Goal: Task Accomplishment & Management: Manage account settings

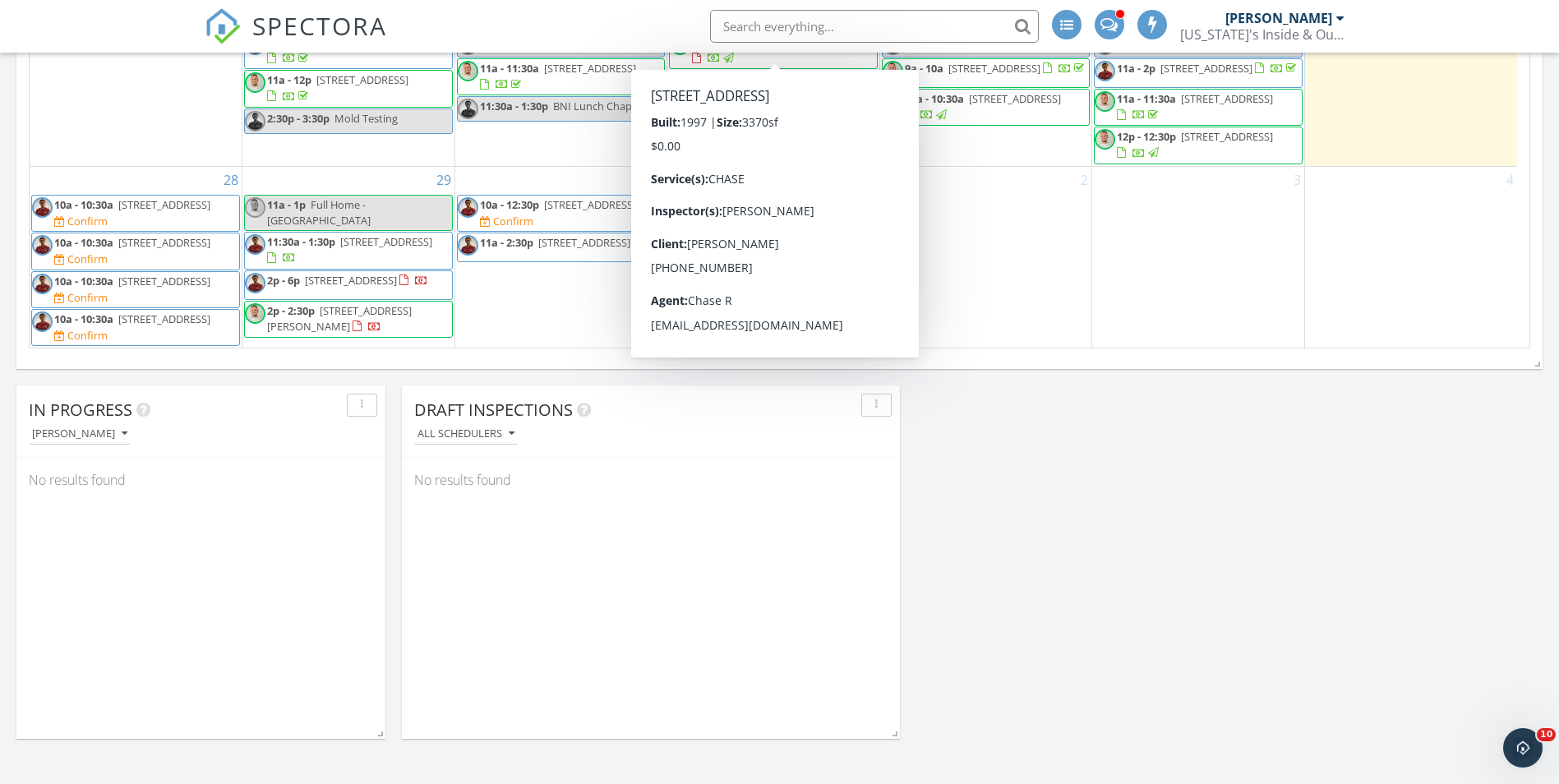
scroll to position [985, 0]
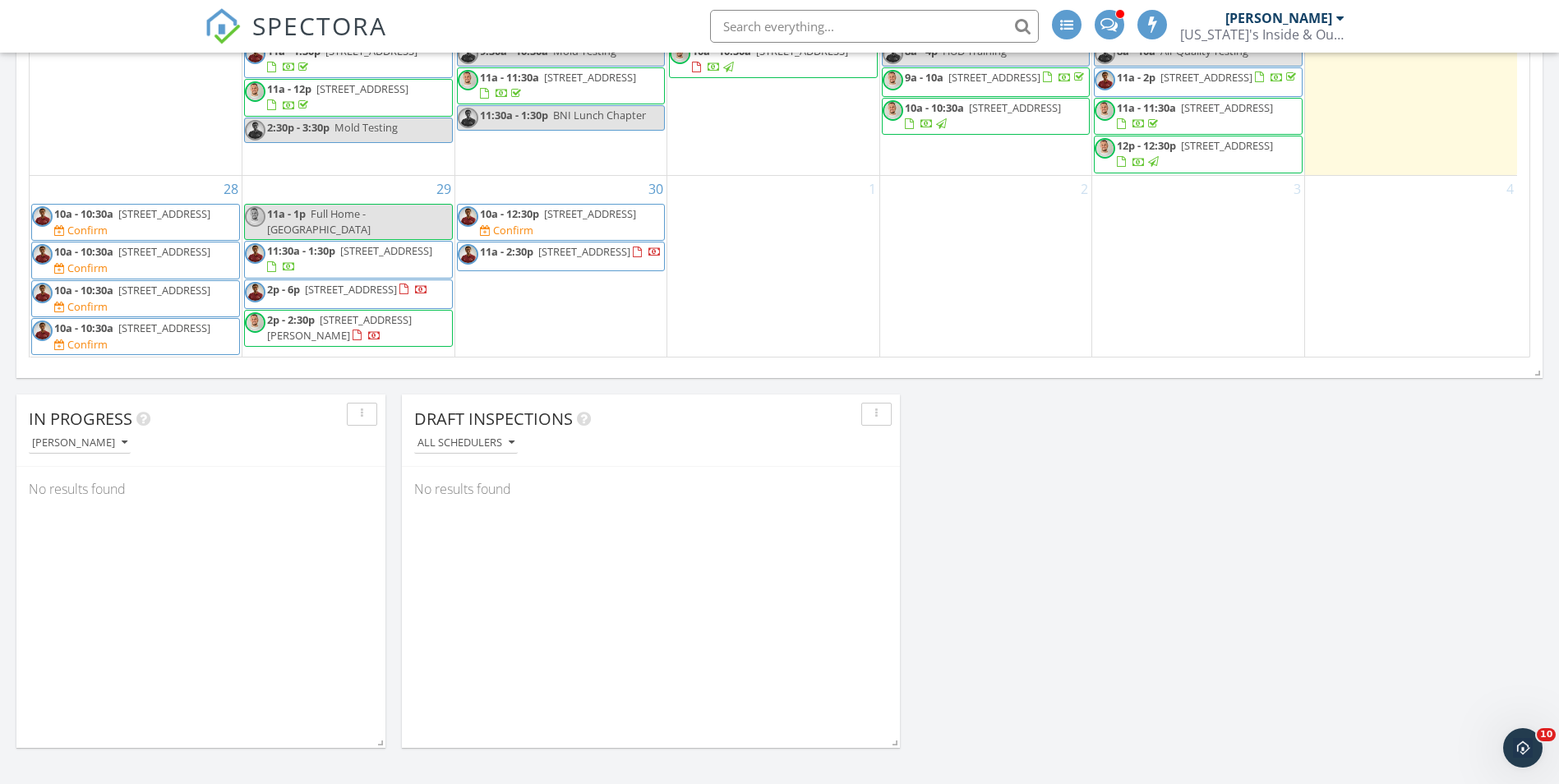
click at [327, 288] on span "3322 NE 16th Pl, Fort Lauderdale 33305" at bounding box center [350, 289] width 92 height 15
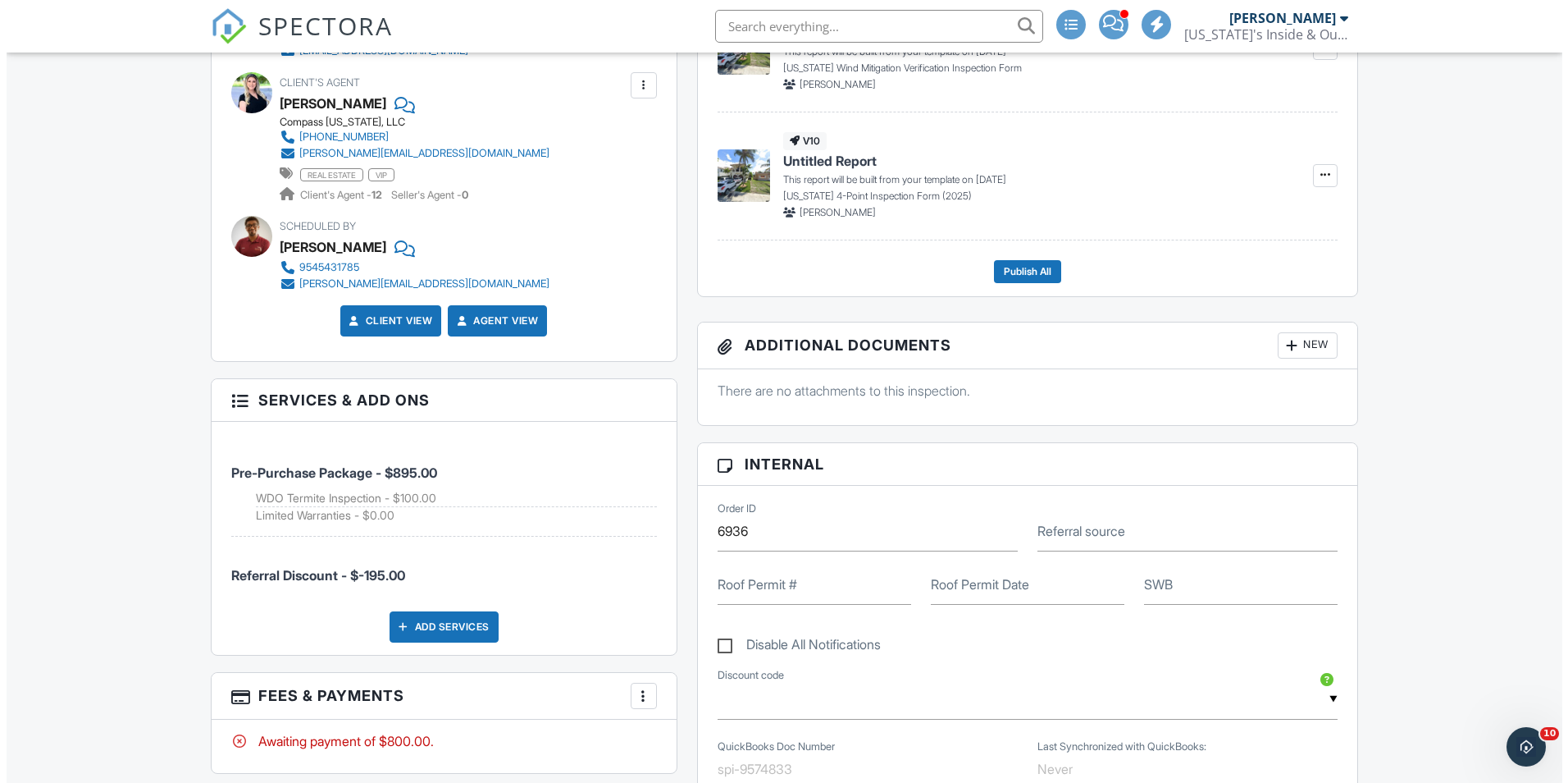
scroll to position [657, 0]
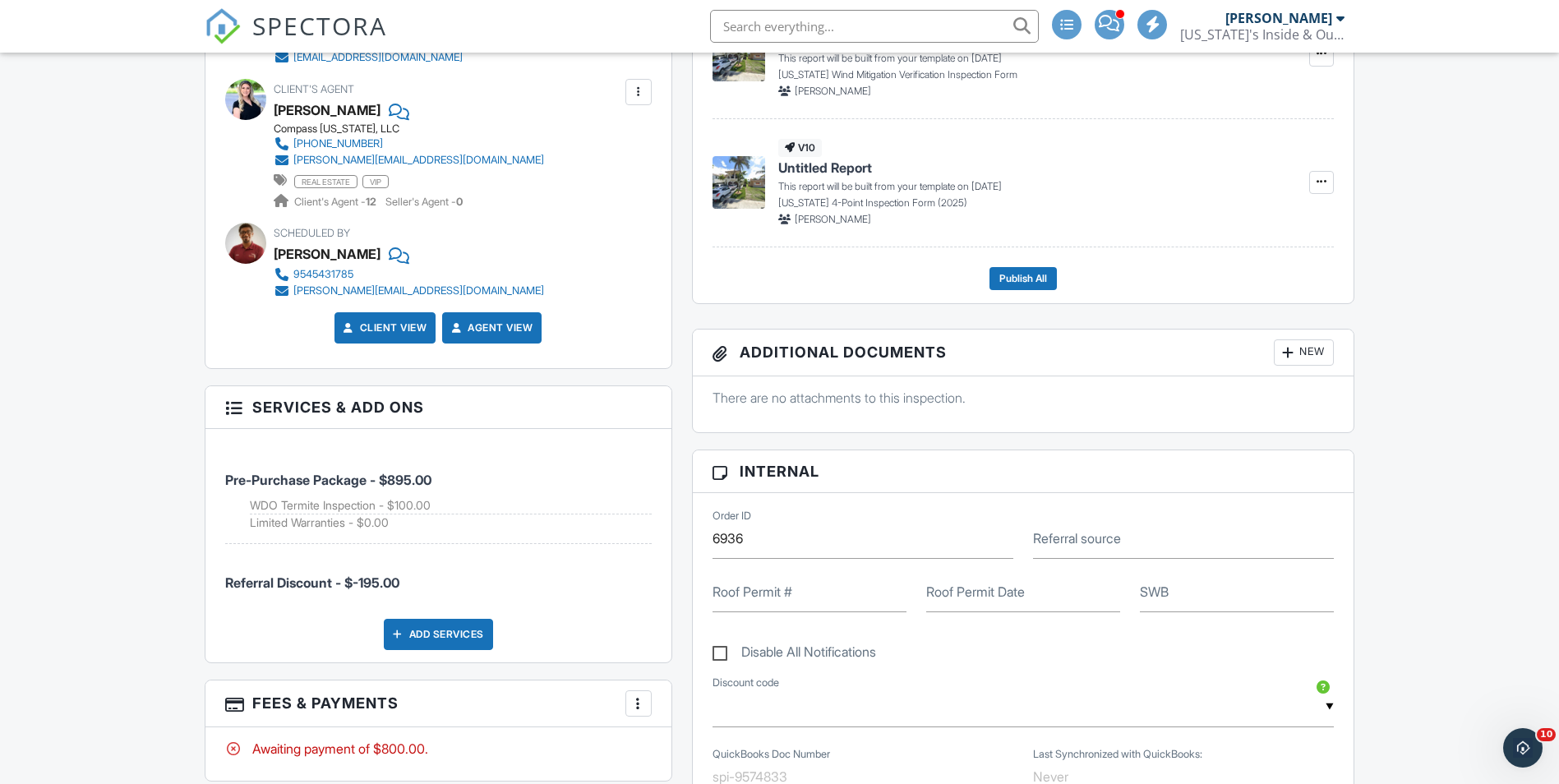
click at [467, 643] on div "Add Services" at bounding box center [438, 633] width 110 height 31
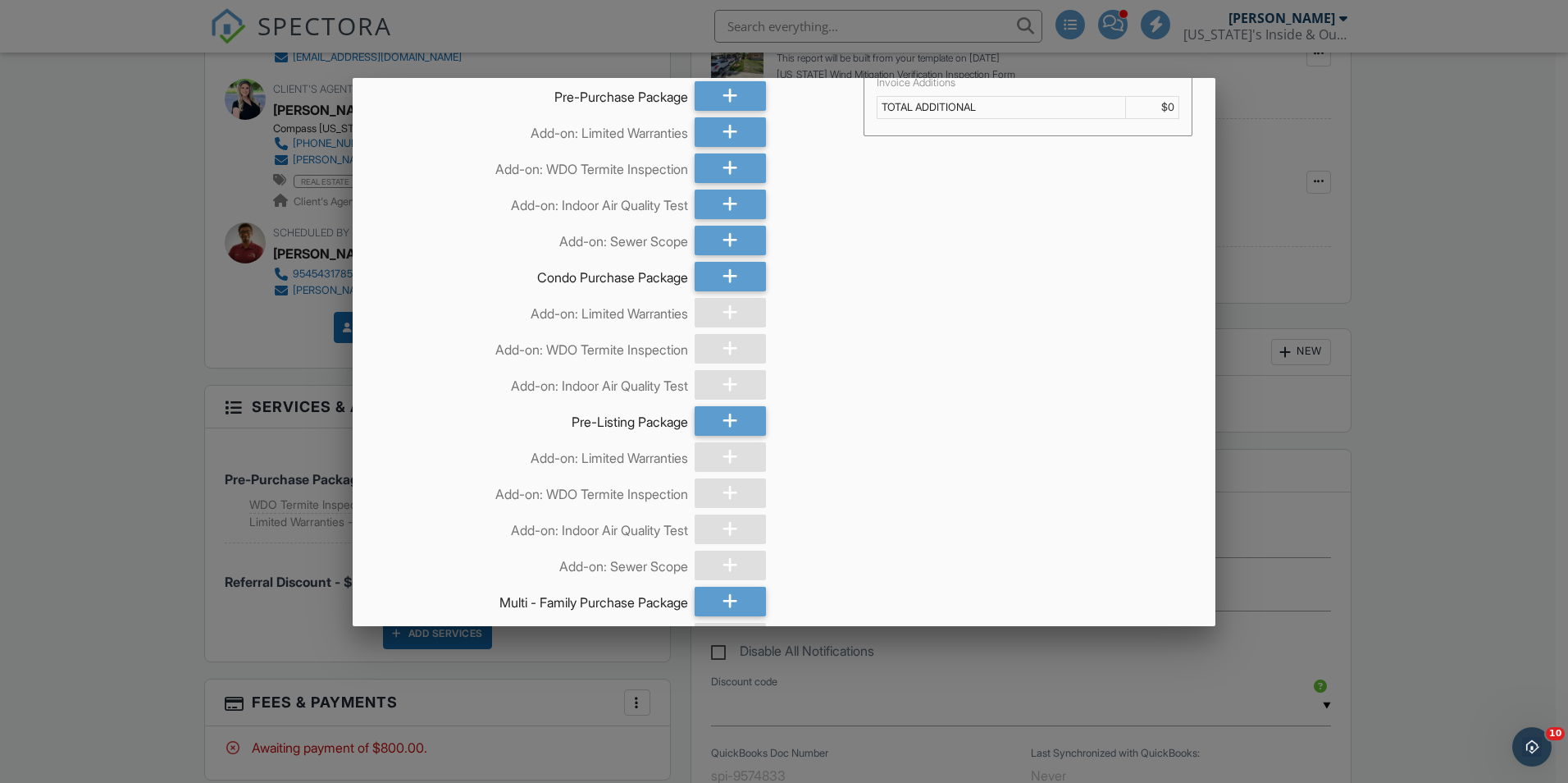
scroll to position [0, 0]
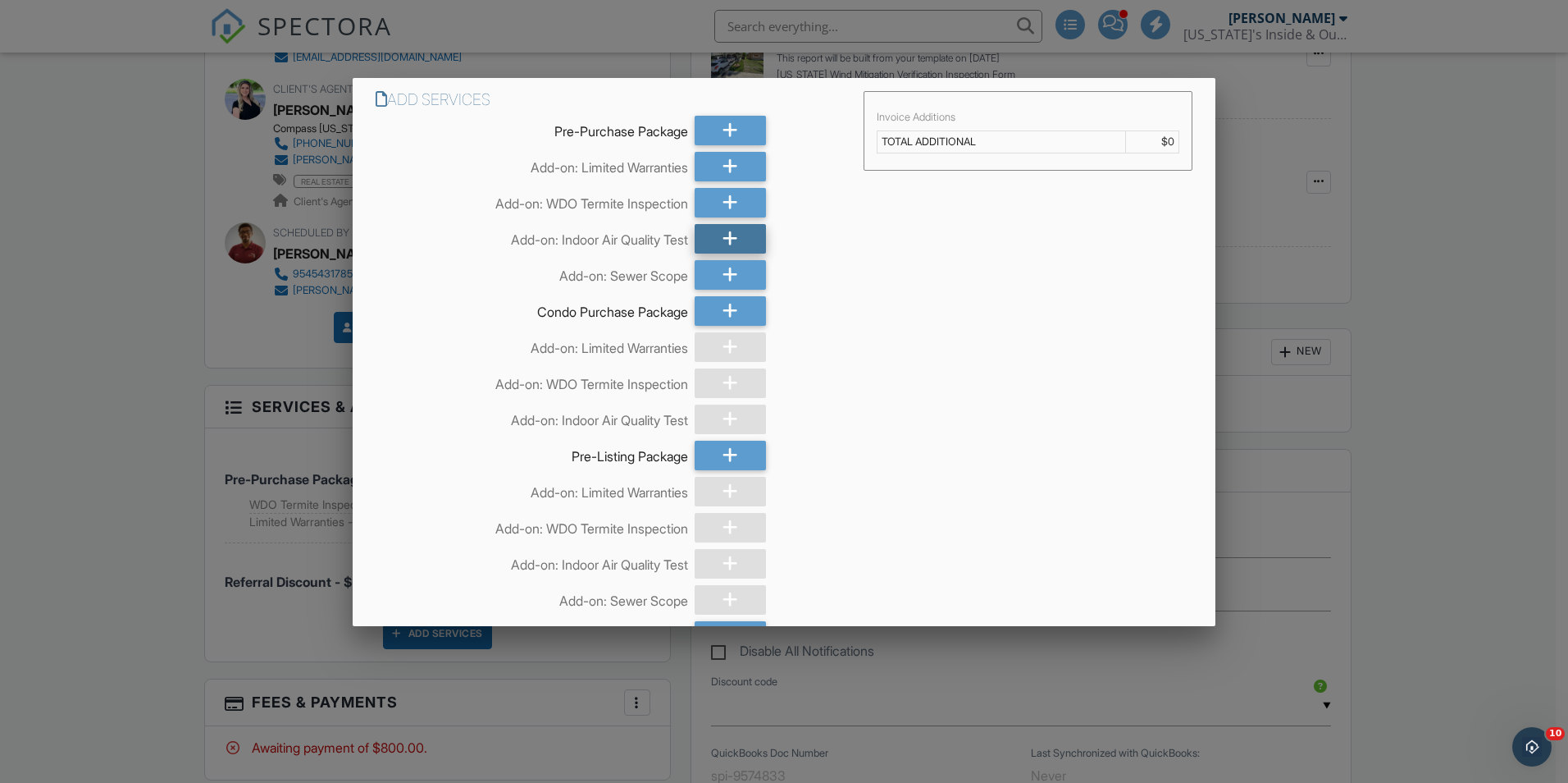
click at [709, 226] on div at bounding box center [730, 239] width 71 height 30
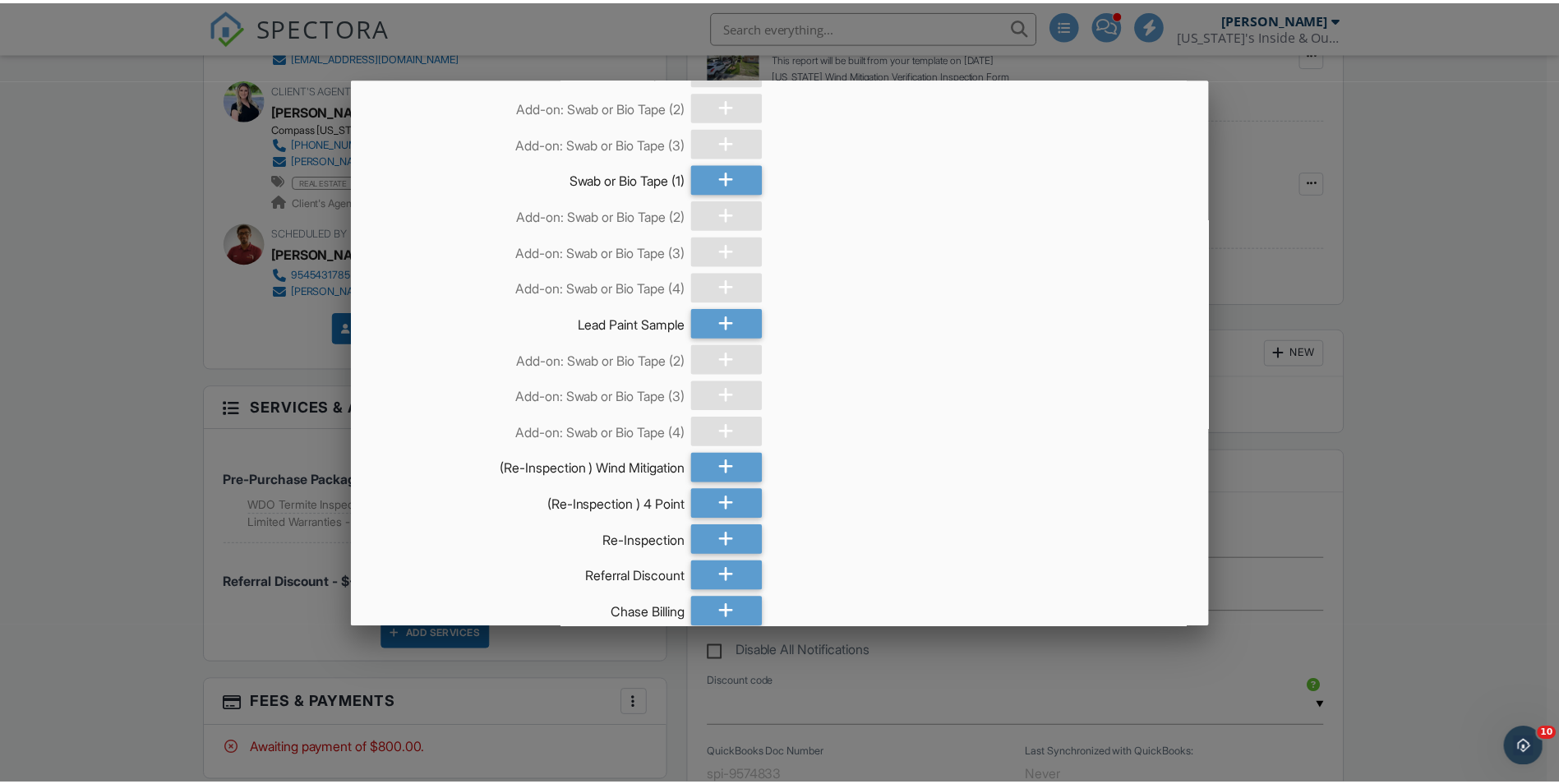
scroll to position [1649, 0]
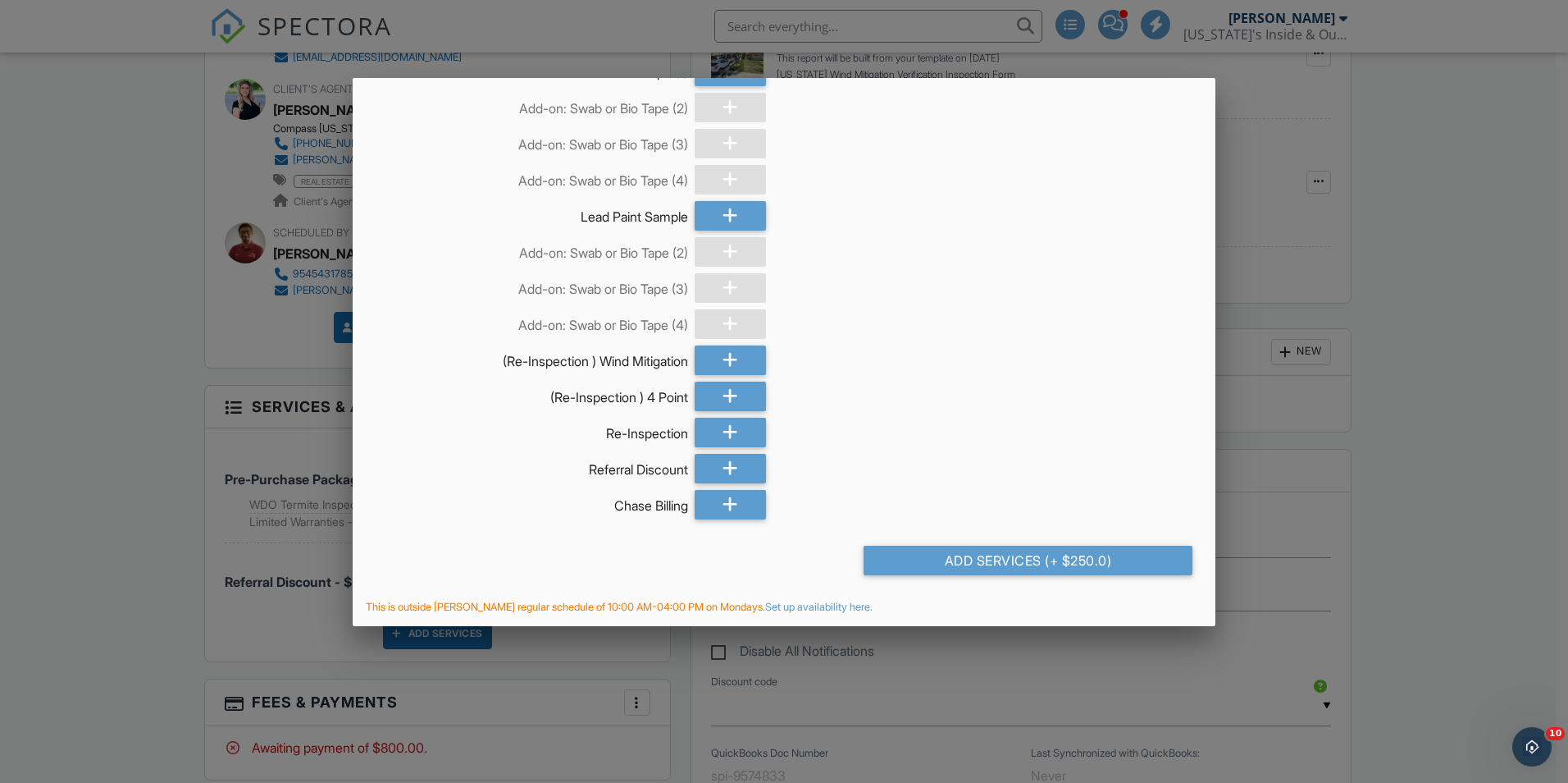
click at [99, 519] on div at bounding box center [784, 407] width 1568 height 979
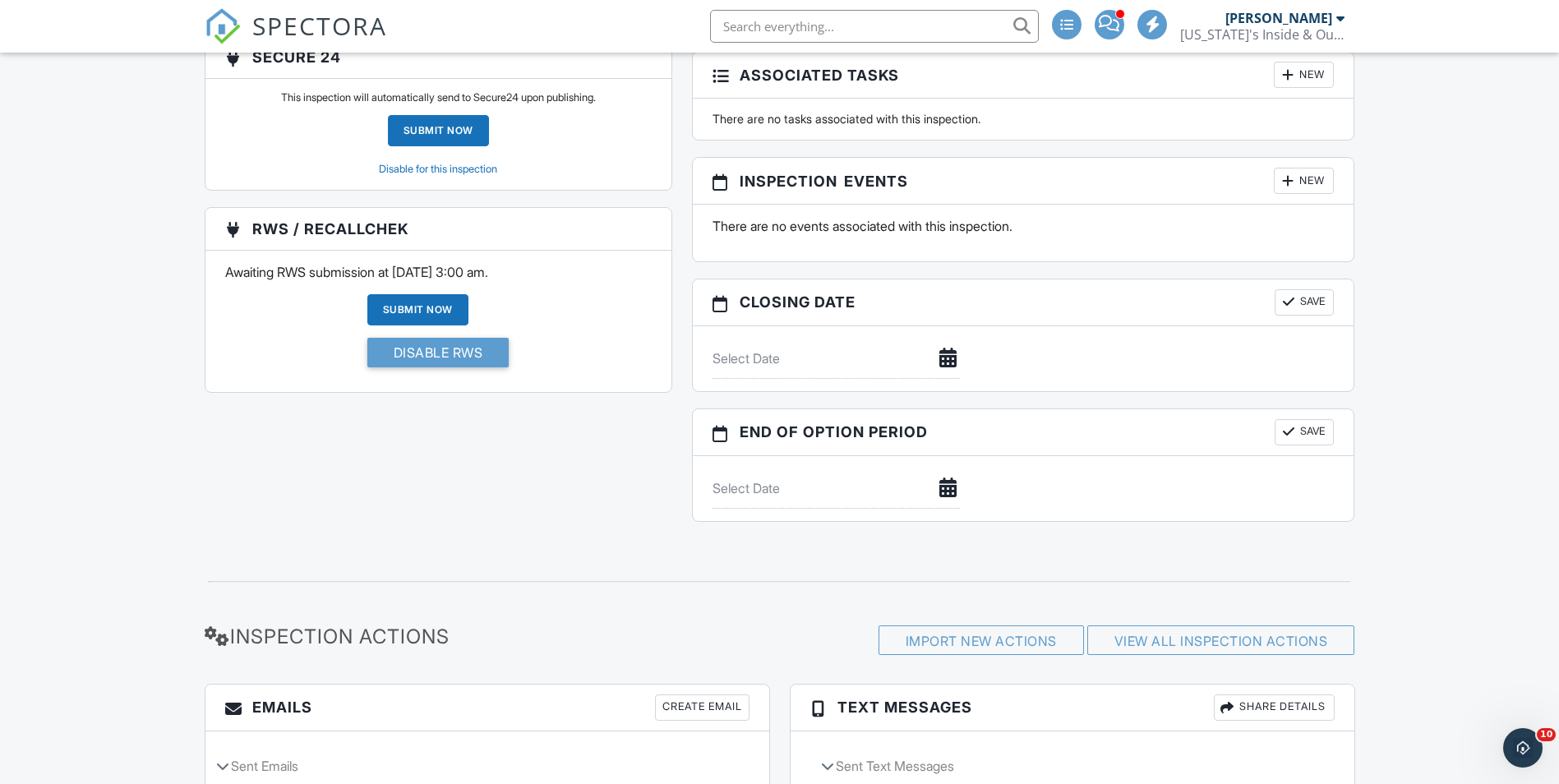
scroll to position [2443, 0]
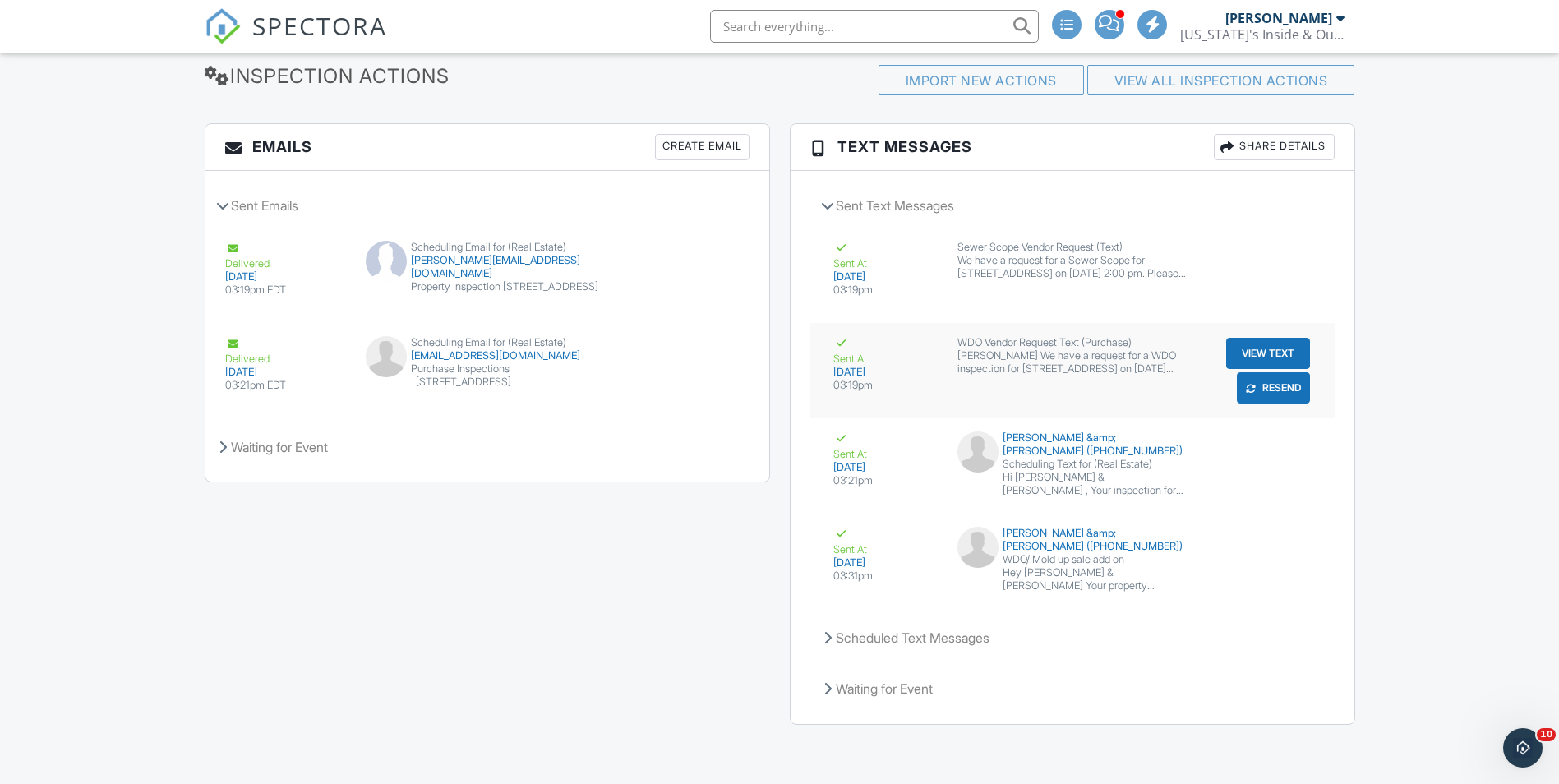
click at [1262, 354] on button "View Text" at bounding box center [1267, 352] width 83 height 31
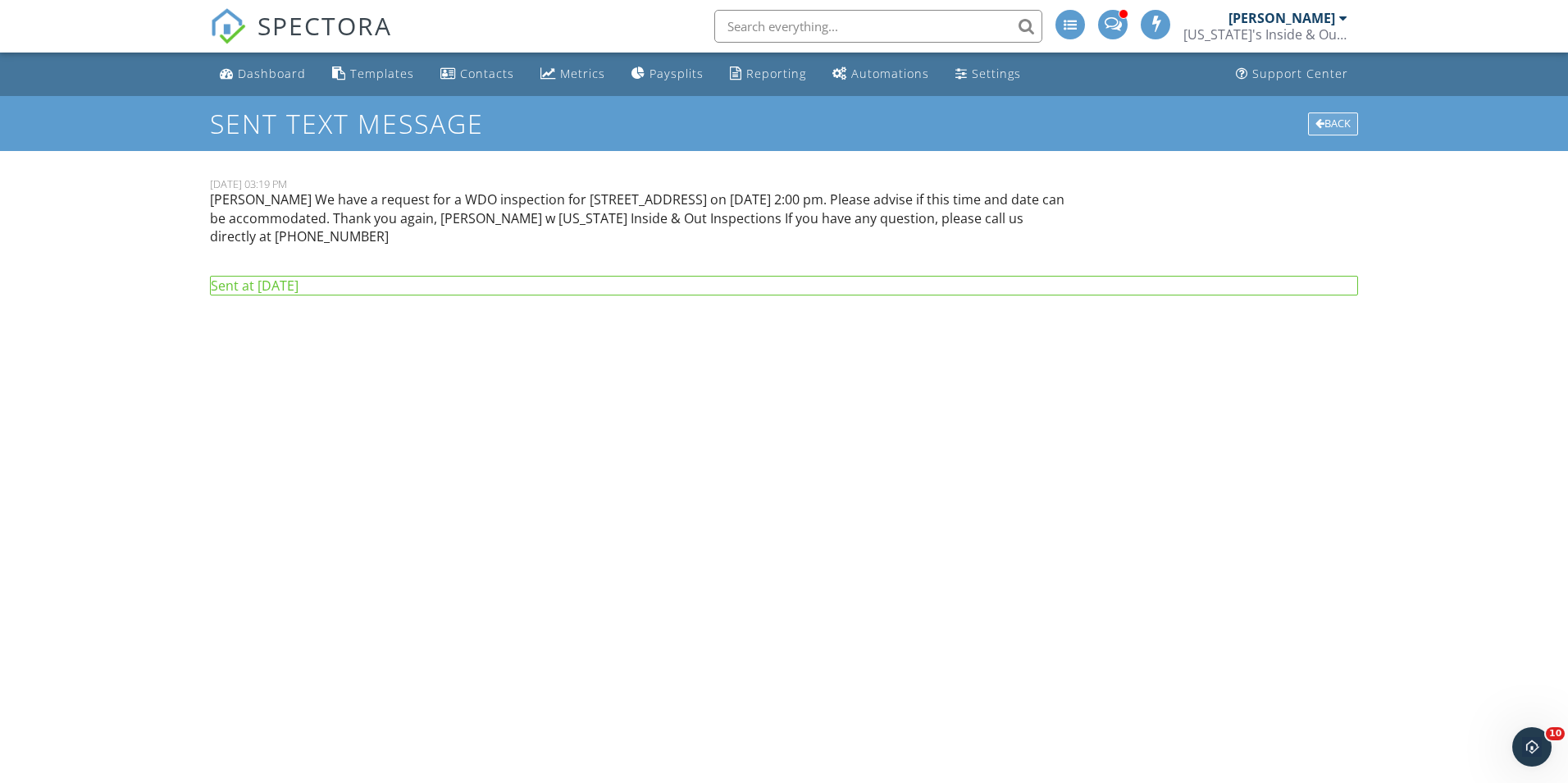
click at [1343, 117] on div "Back" at bounding box center [1332, 123] width 50 height 23
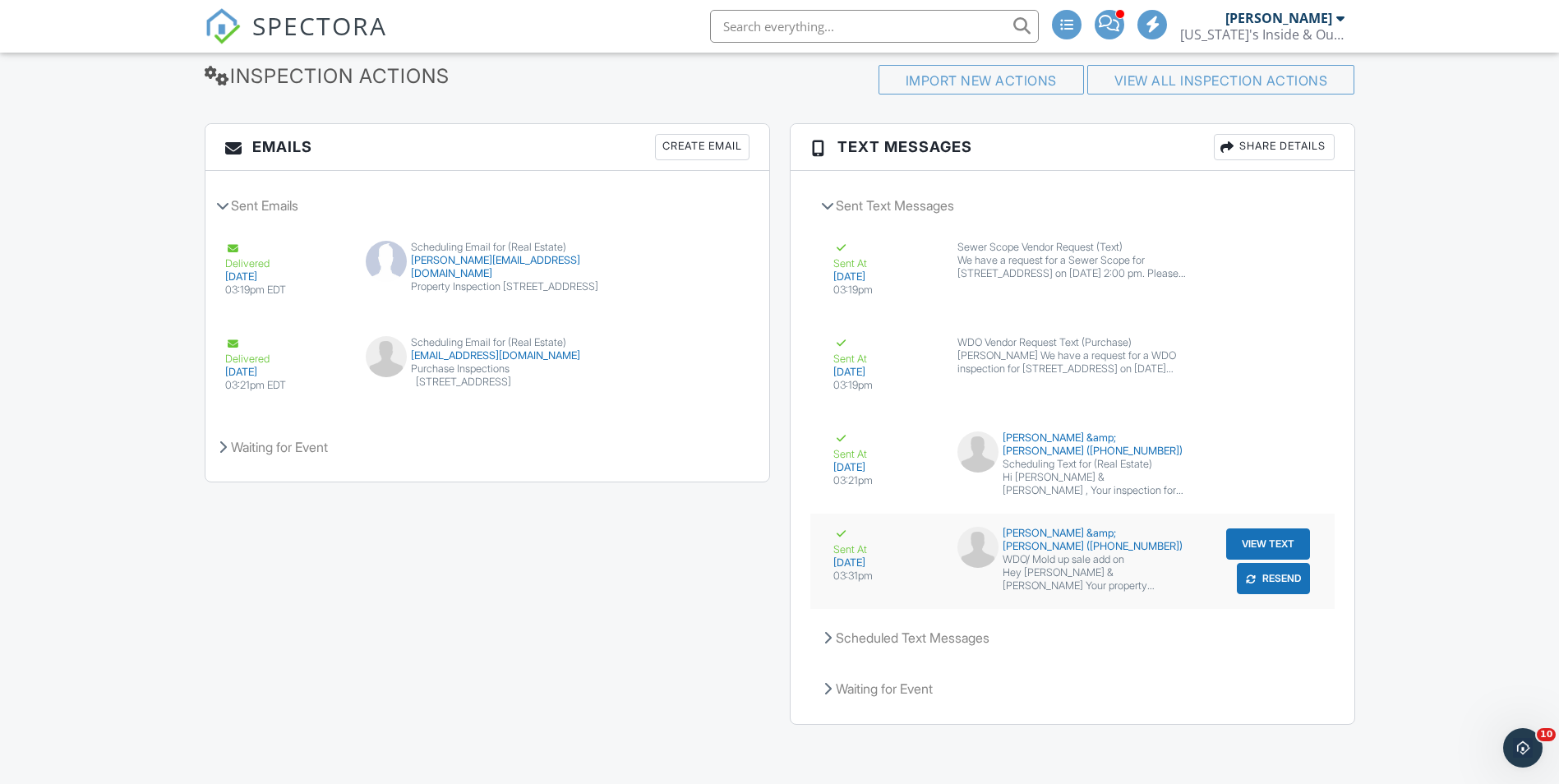
click at [1254, 540] on button "View Text" at bounding box center [1267, 543] width 83 height 31
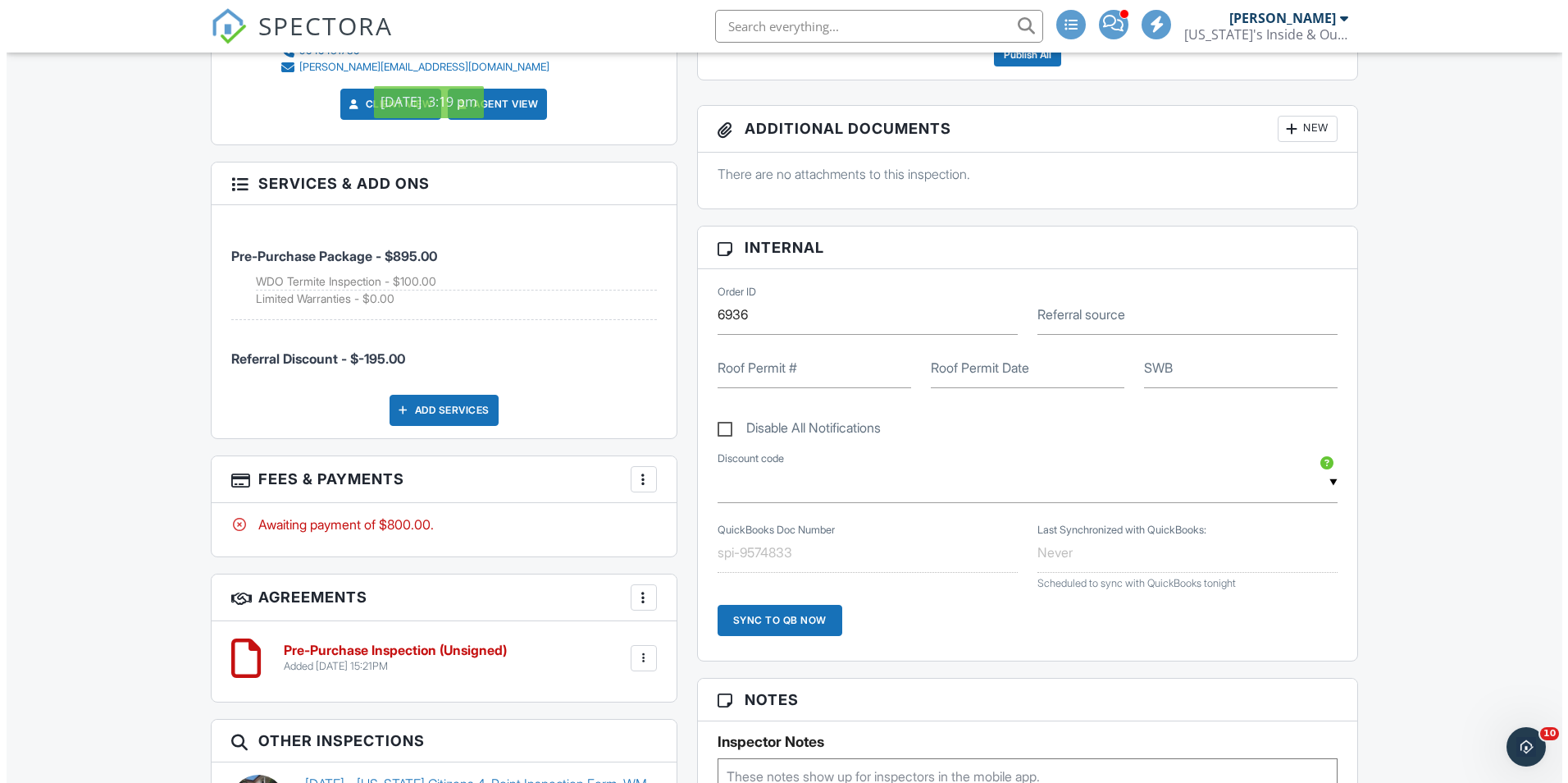
scroll to position [881, 0]
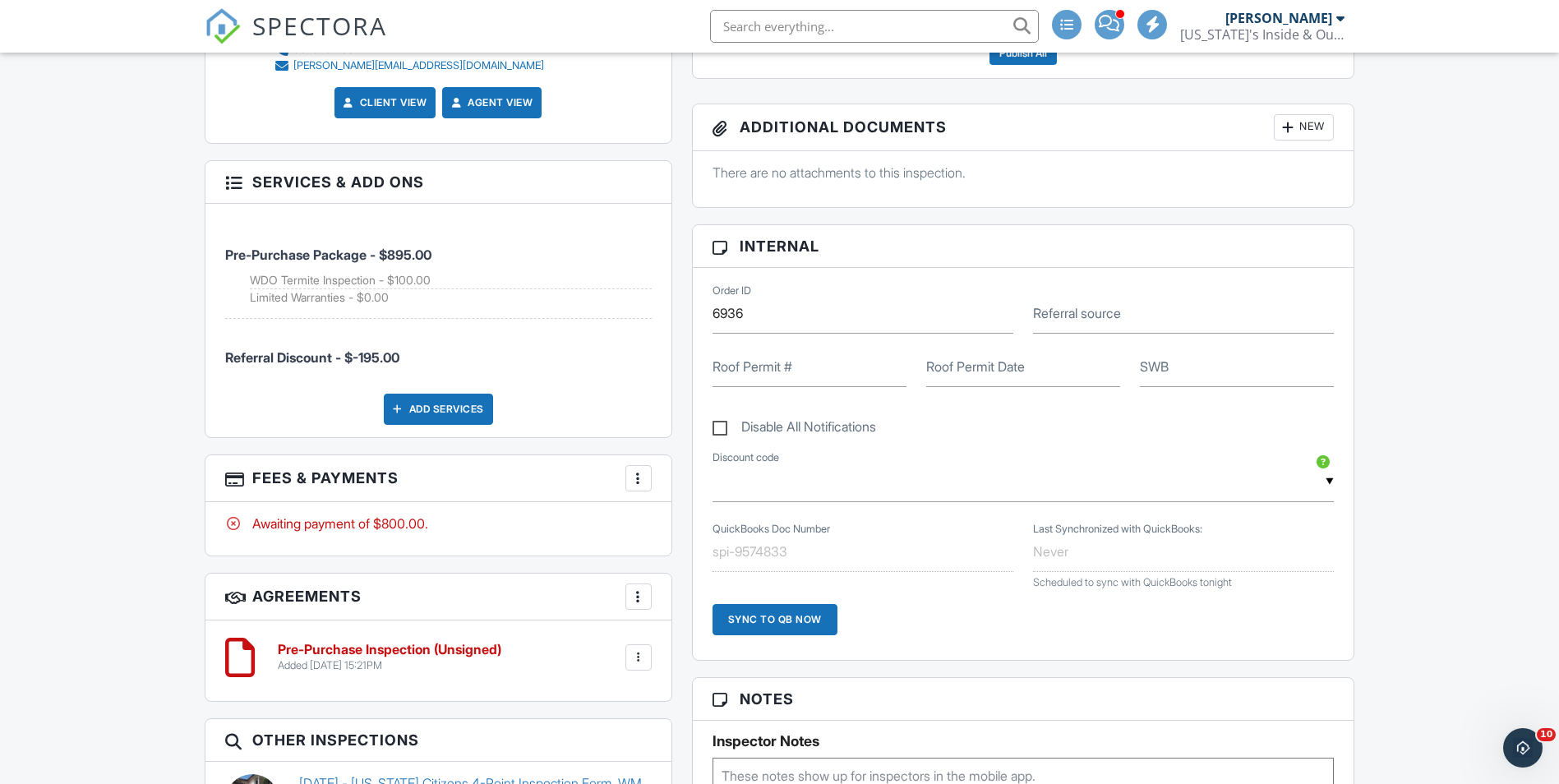
click at [464, 404] on div "Add Services" at bounding box center [438, 408] width 110 height 31
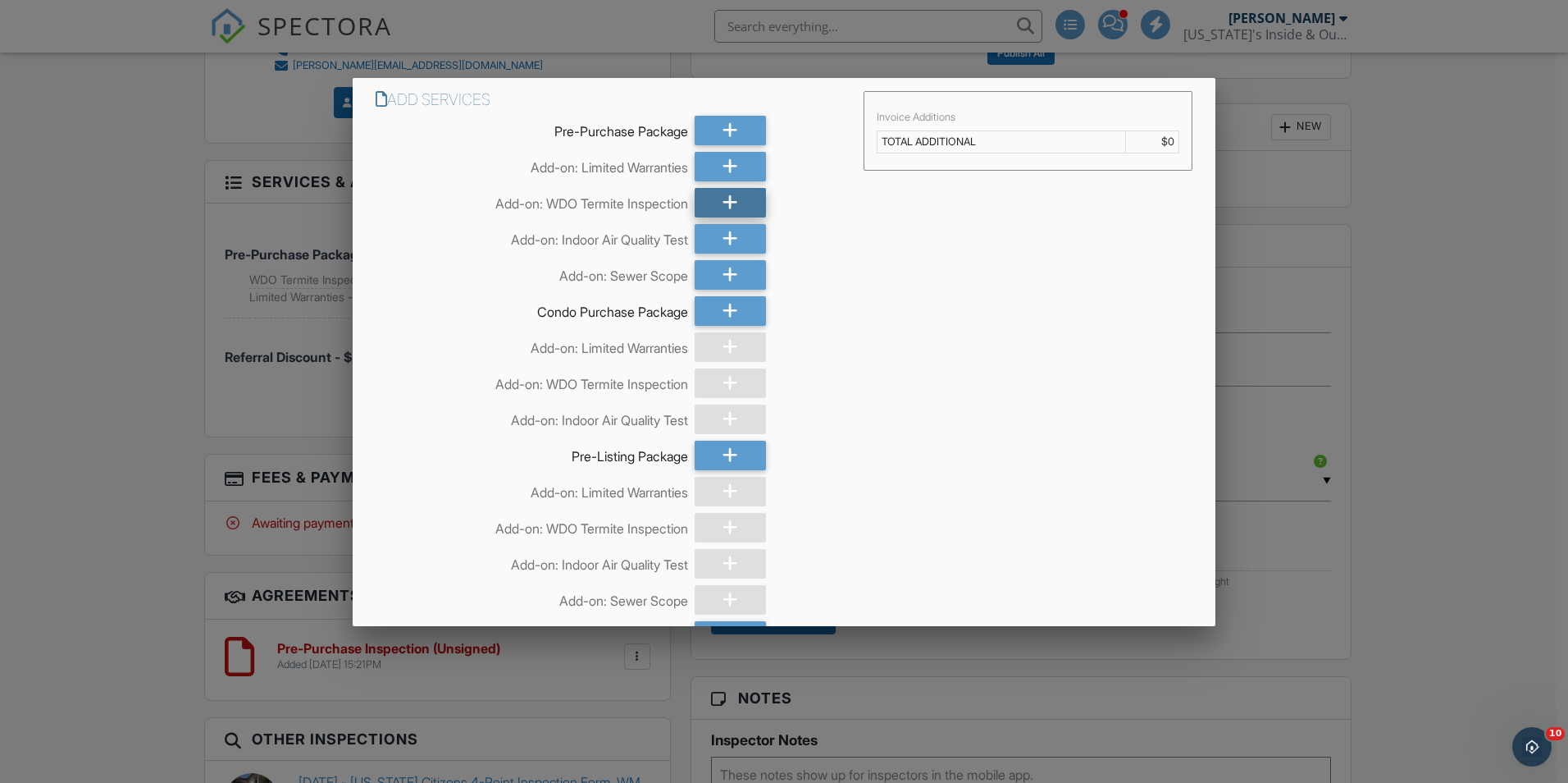
click at [730, 201] on icon at bounding box center [730, 203] width 16 height 30
click at [785, 196] on div at bounding box center [808, 203] width 71 height 30
click at [723, 236] on icon at bounding box center [730, 239] width 16 height 30
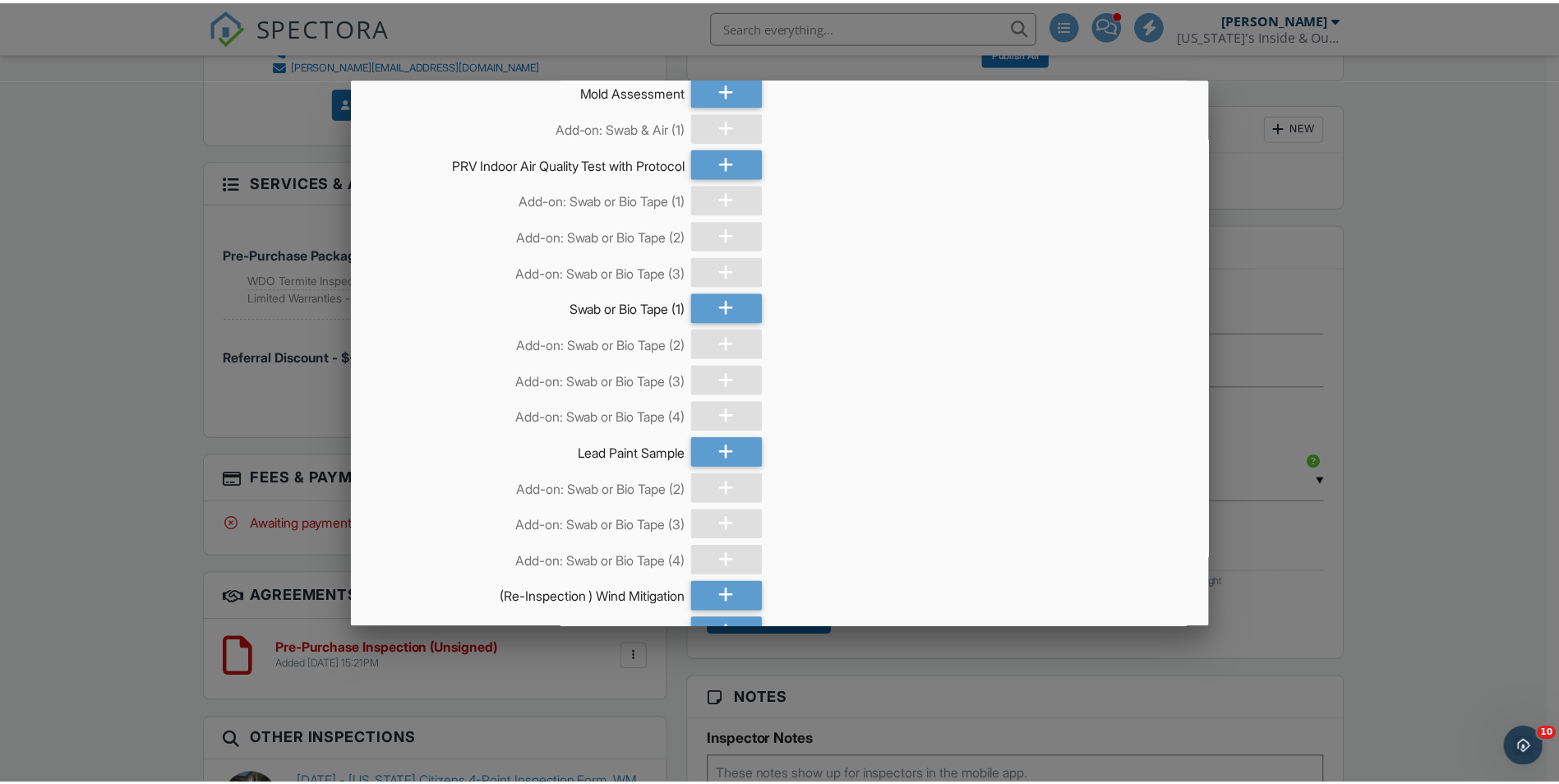
scroll to position [1561, 0]
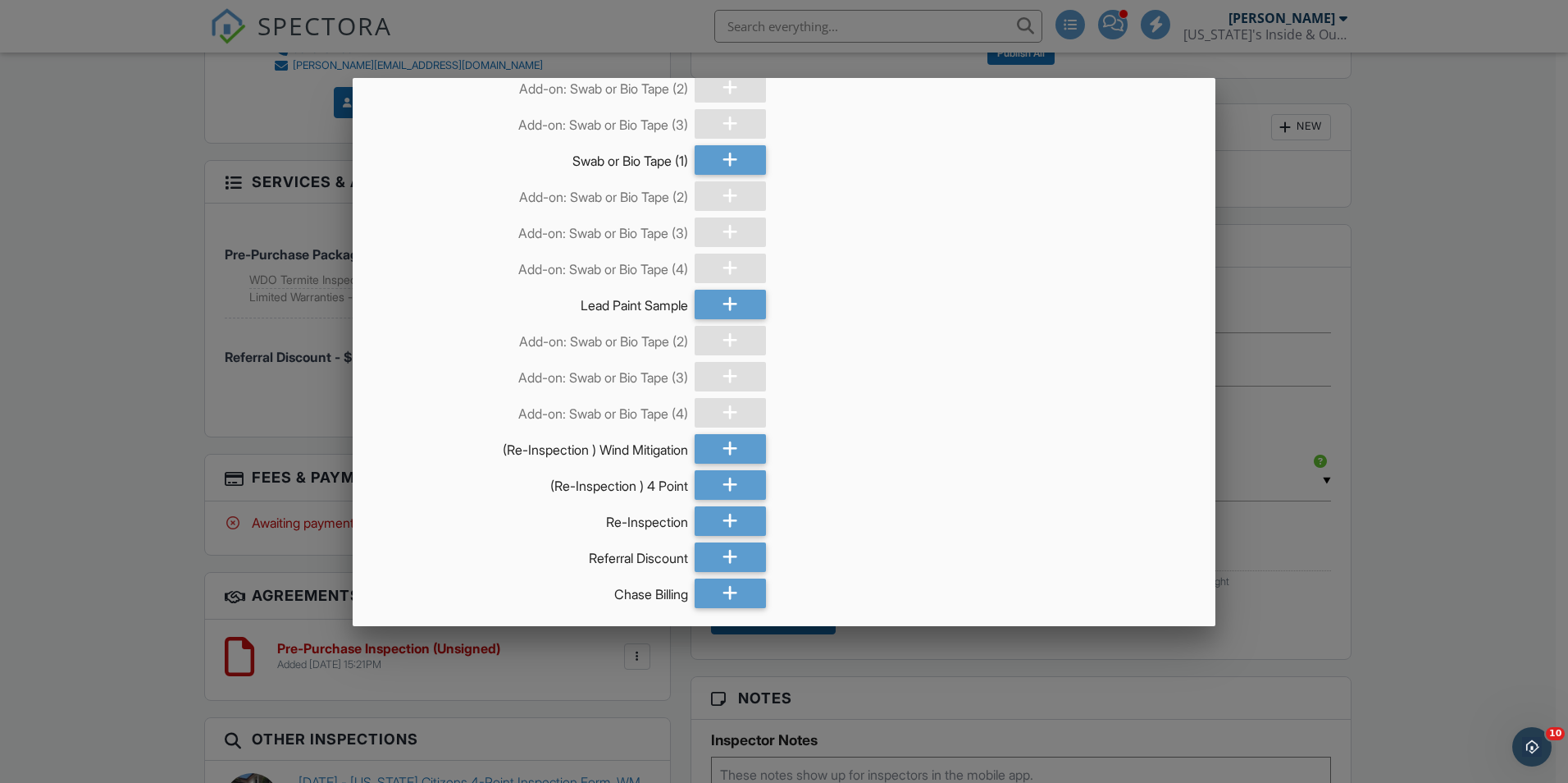
click at [64, 338] on div at bounding box center [784, 407] width 1568 height 979
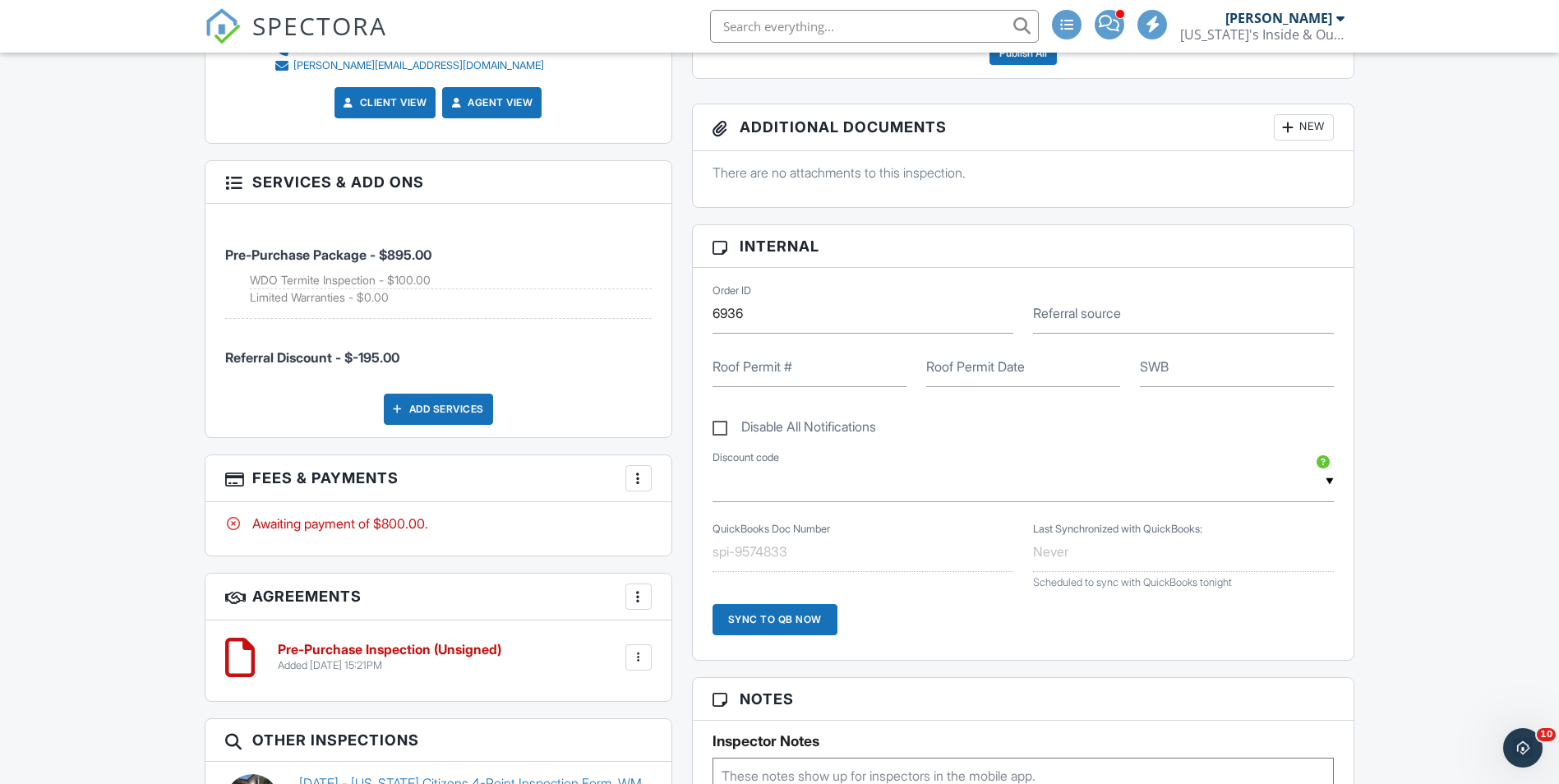
click at [712, 430] on label "Disable All Notifications" at bounding box center [794, 429] width 164 height 21
click at [712, 423] on input "Disable All Notifications" at bounding box center [717, 418] width 10 height 10
checkbox input "true"
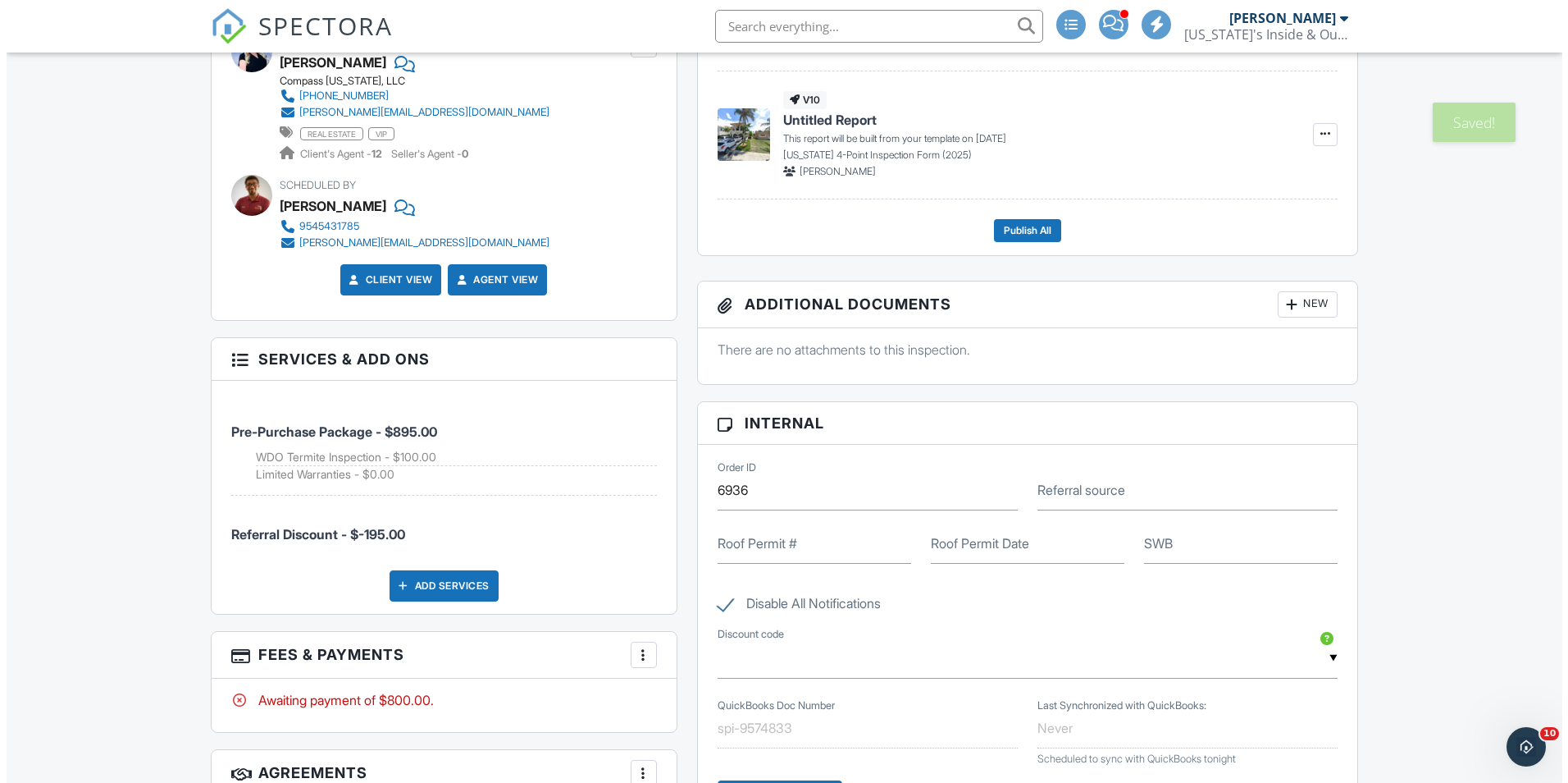
scroll to position [1058, 0]
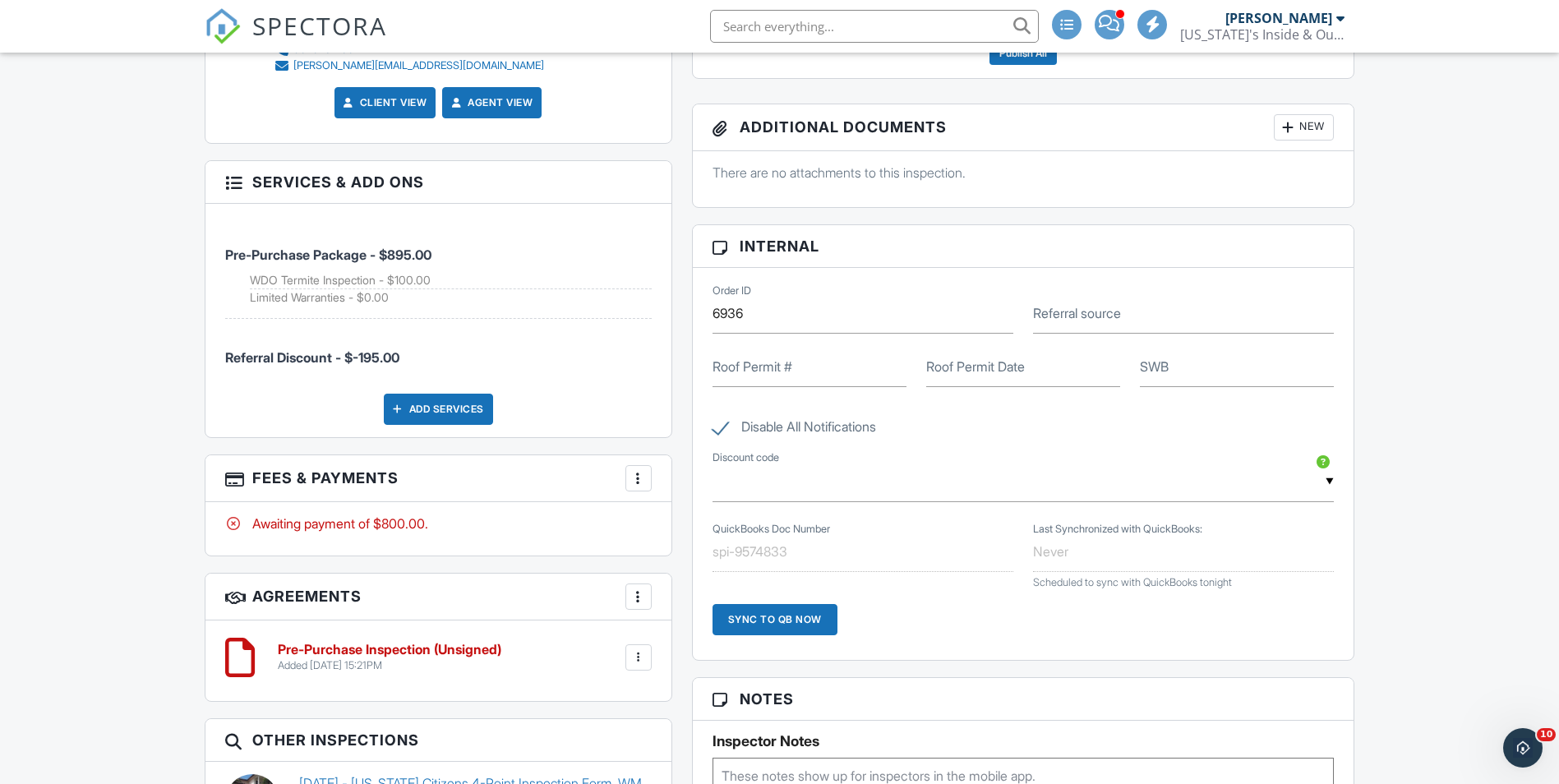
click at [476, 410] on div "Add Services" at bounding box center [438, 408] width 110 height 31
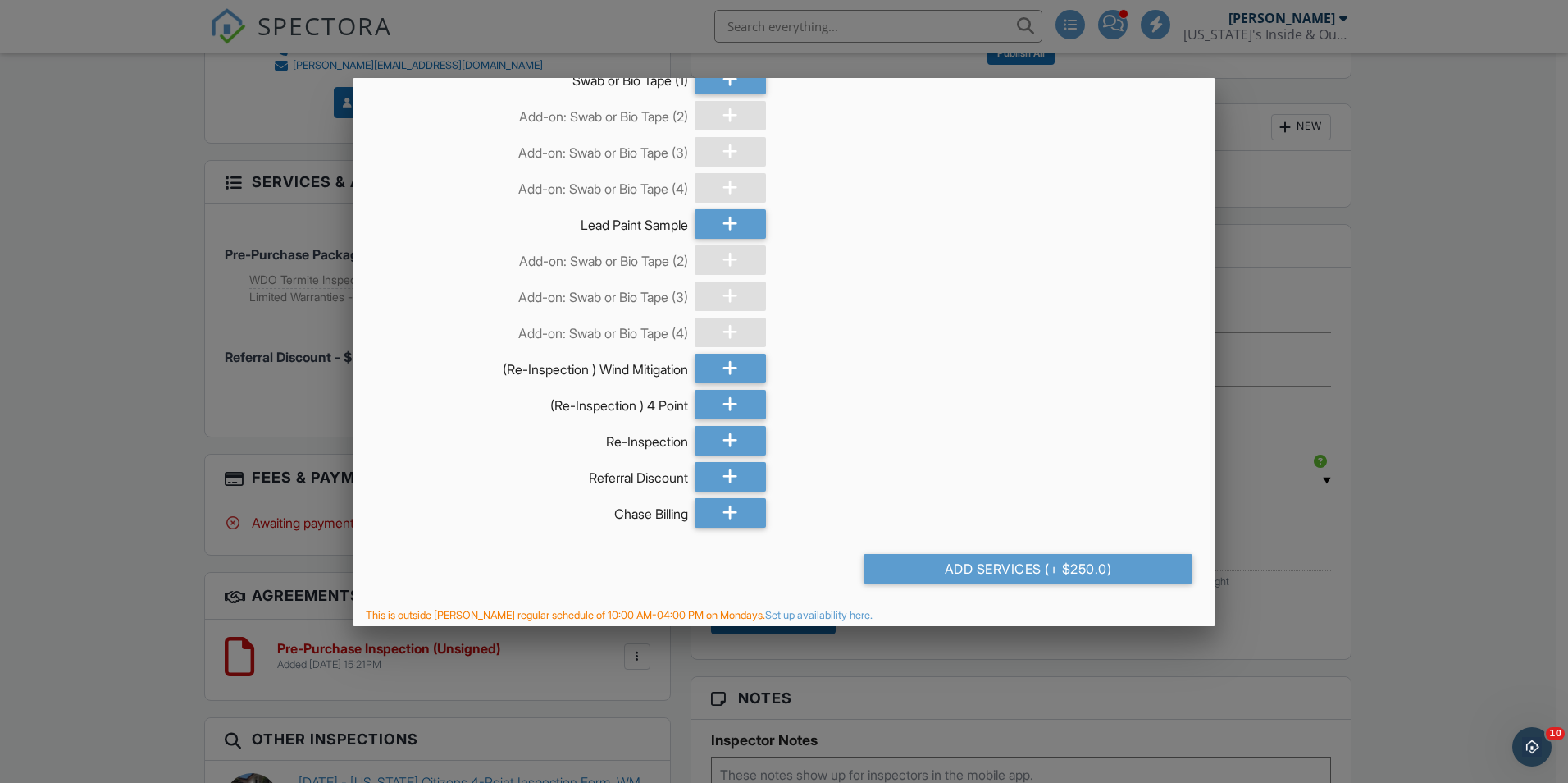
scroll to position [1647, 0]
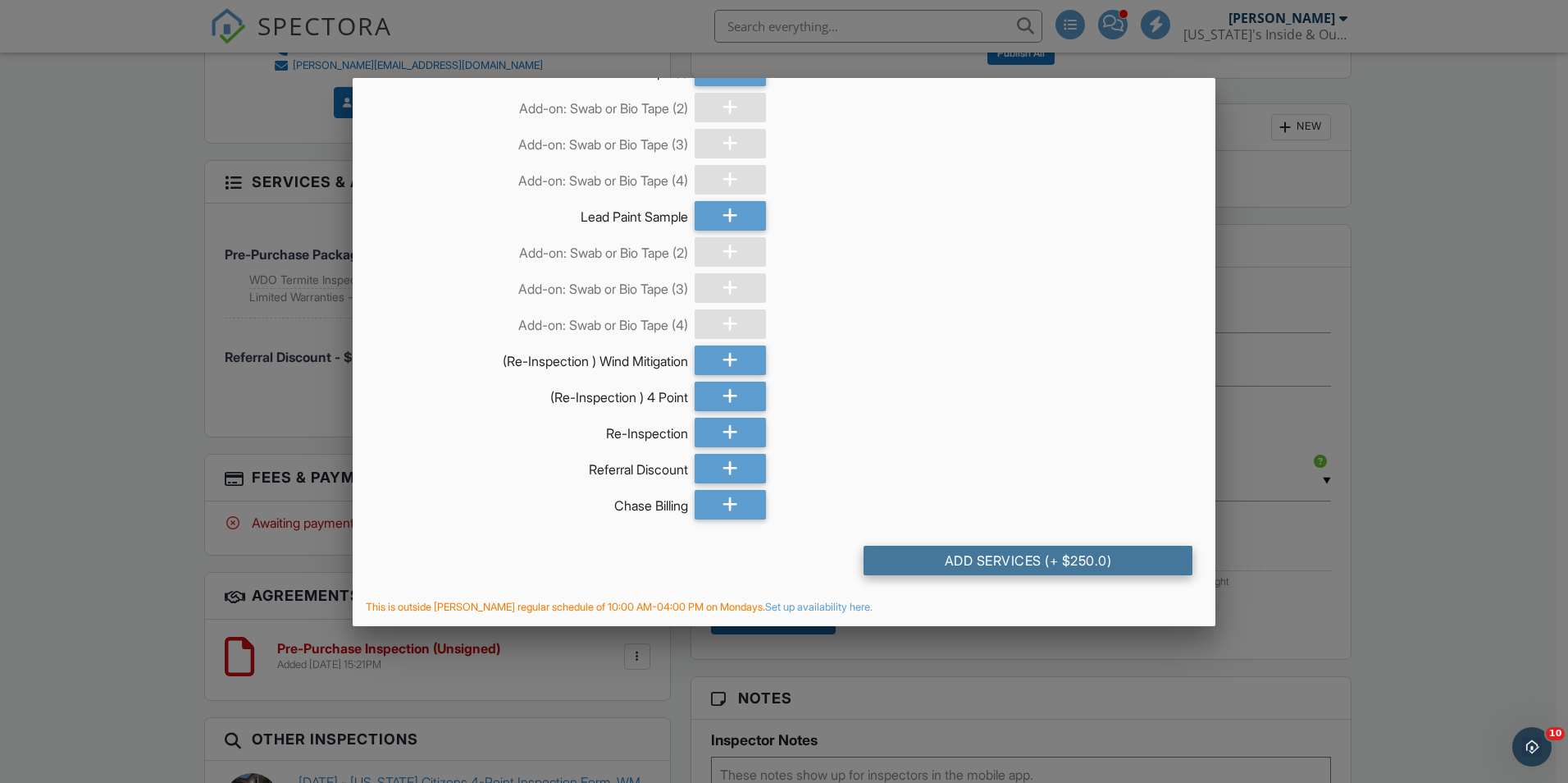
click at [1093, 558] on div "Add Services (+ $250.0)" at bounding box center [1028, 560] width 329 height 30
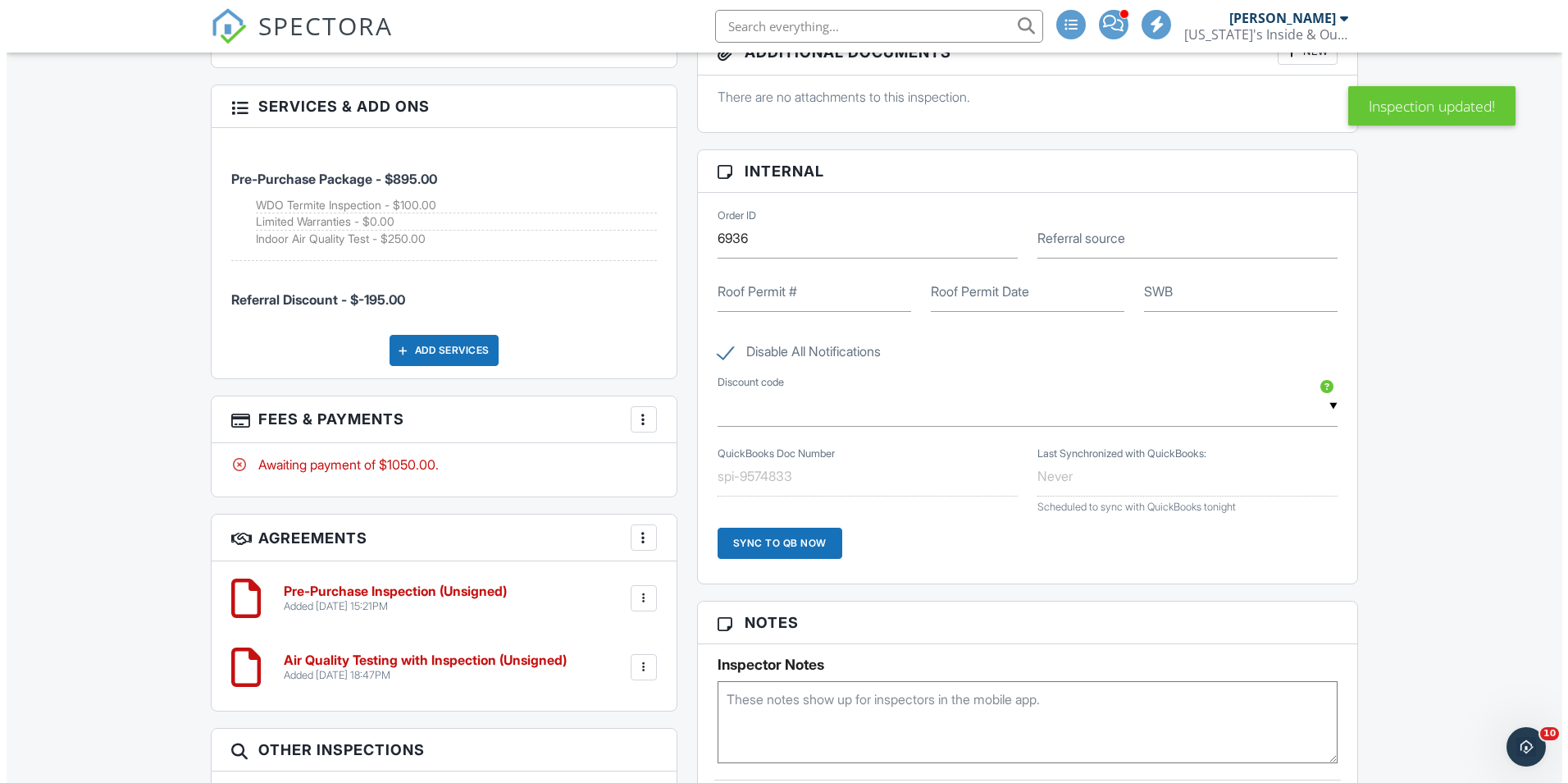
scroll to position [1312, 0]
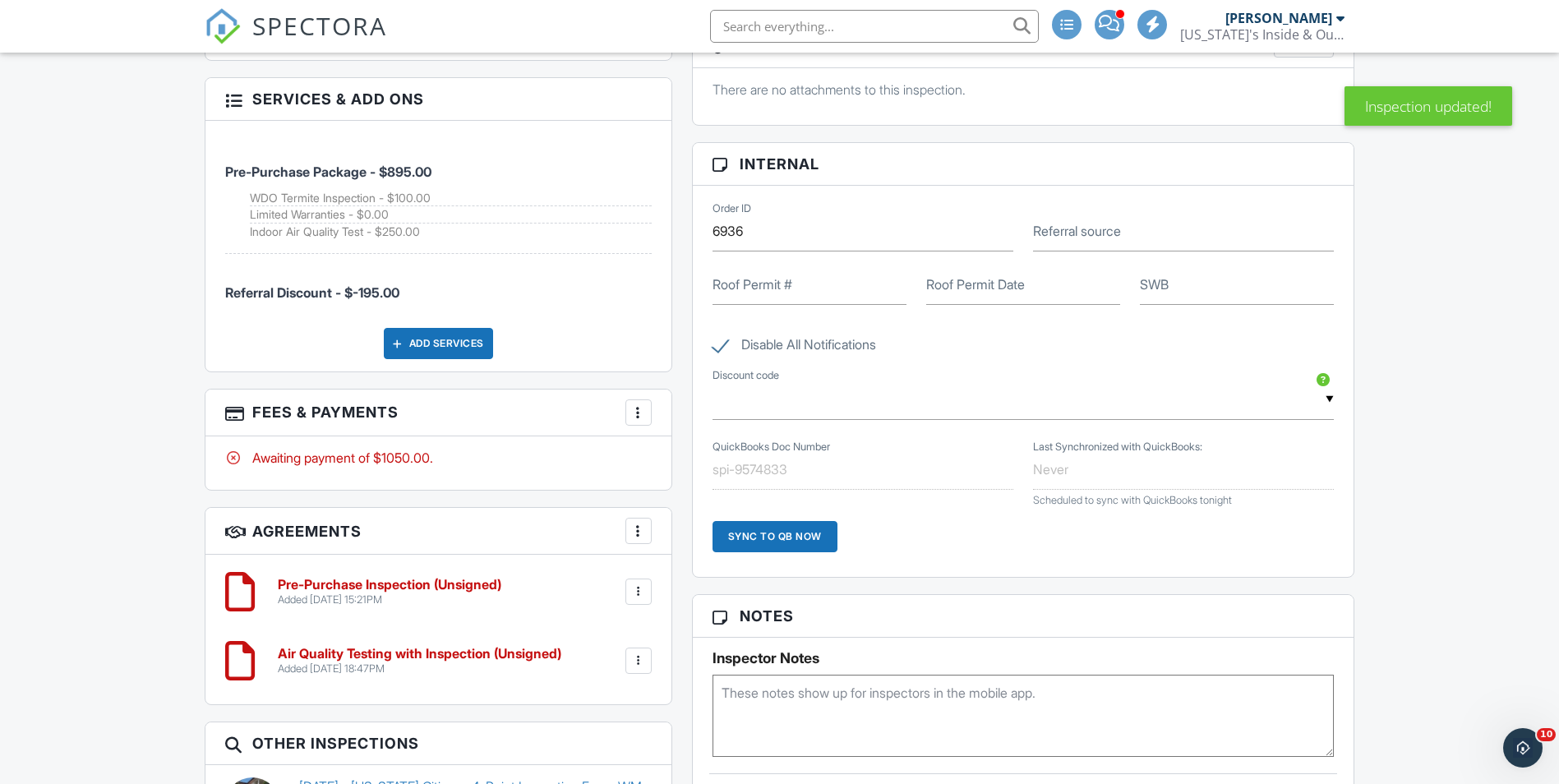
click at [637, 420] on div at bounding box center [639, 412] width 17 height 17
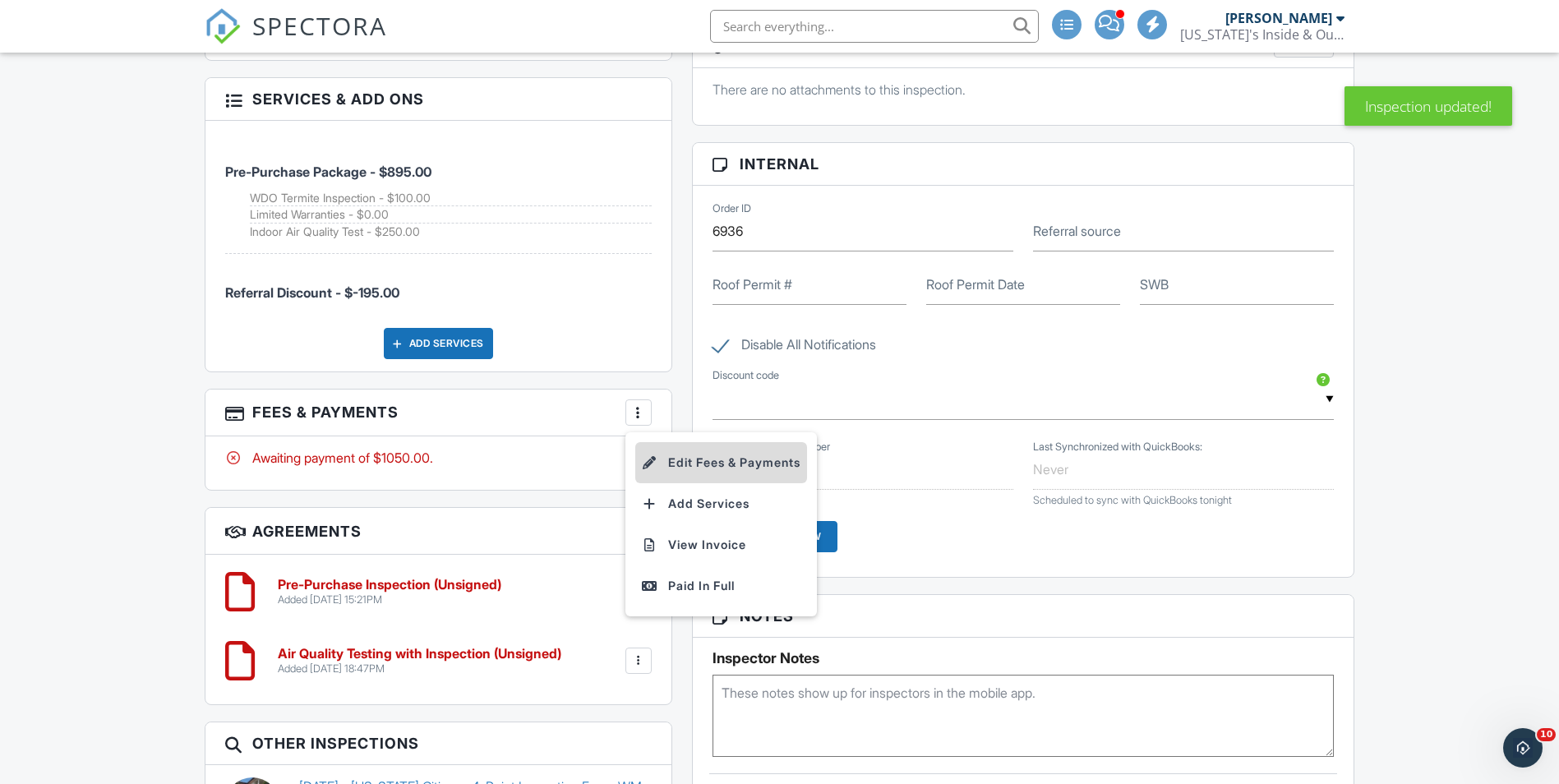
click at [698, 466] on li "Edit Fees & Payments" at bounding box center [720, 463] width 171 height 41
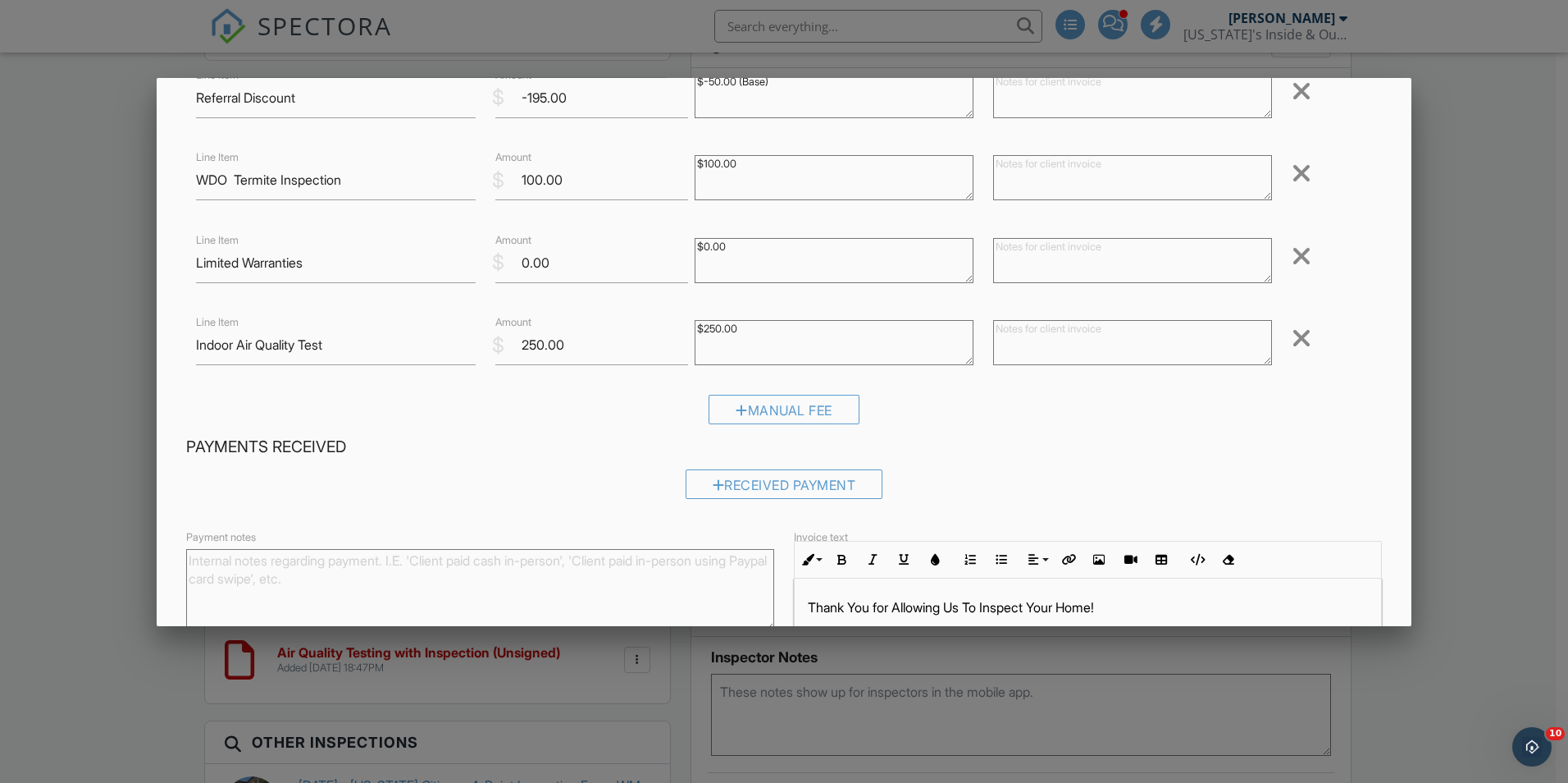
scroll to position [246, 0]
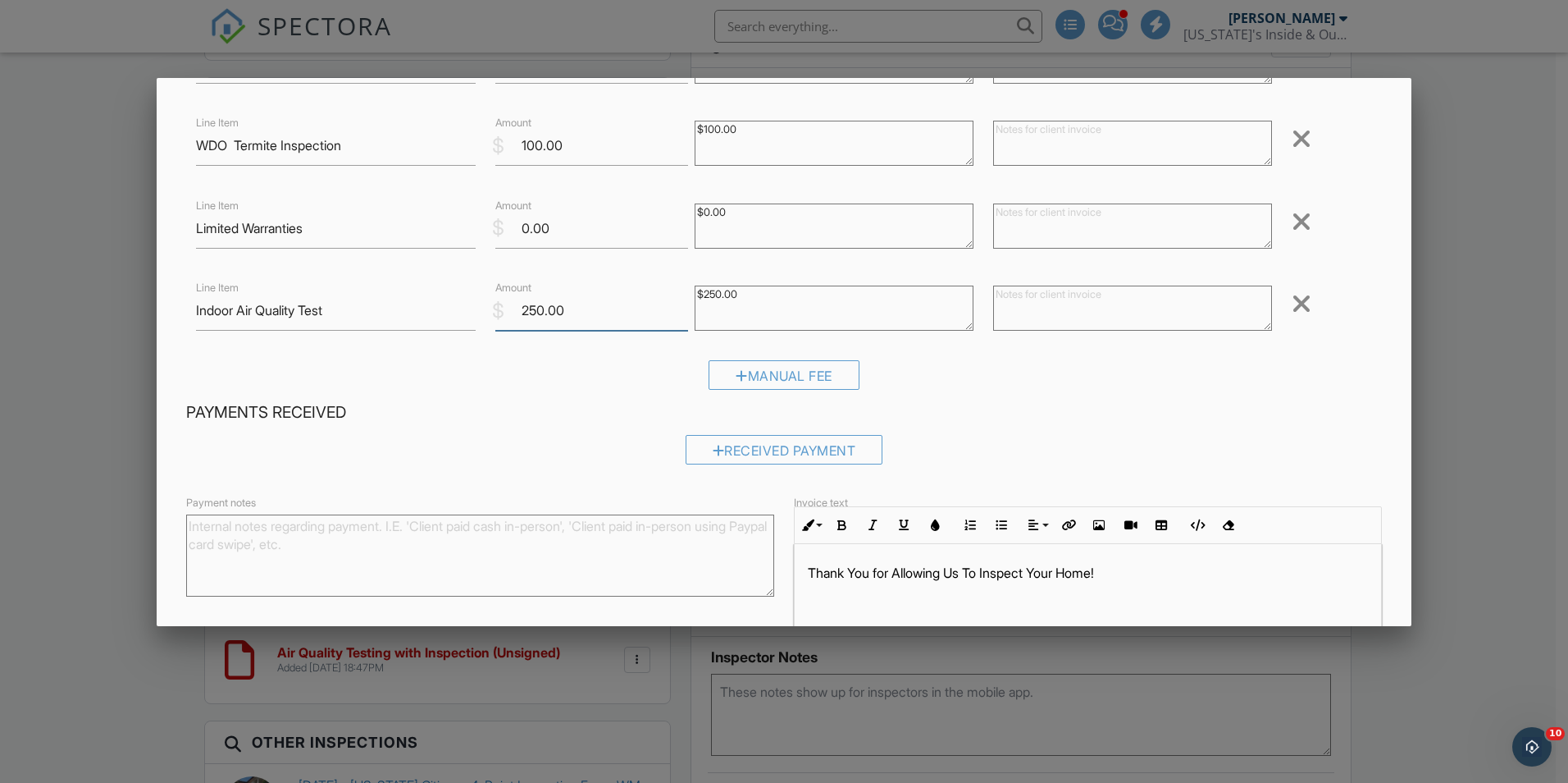
click at [539, 312] on input "250.00" at bounding box center [592, 310] width 193 height 40
type input "295.00"
click at [715, 297] on textarea "$250.00" at bounding box center [834, 308] width 279 height 45
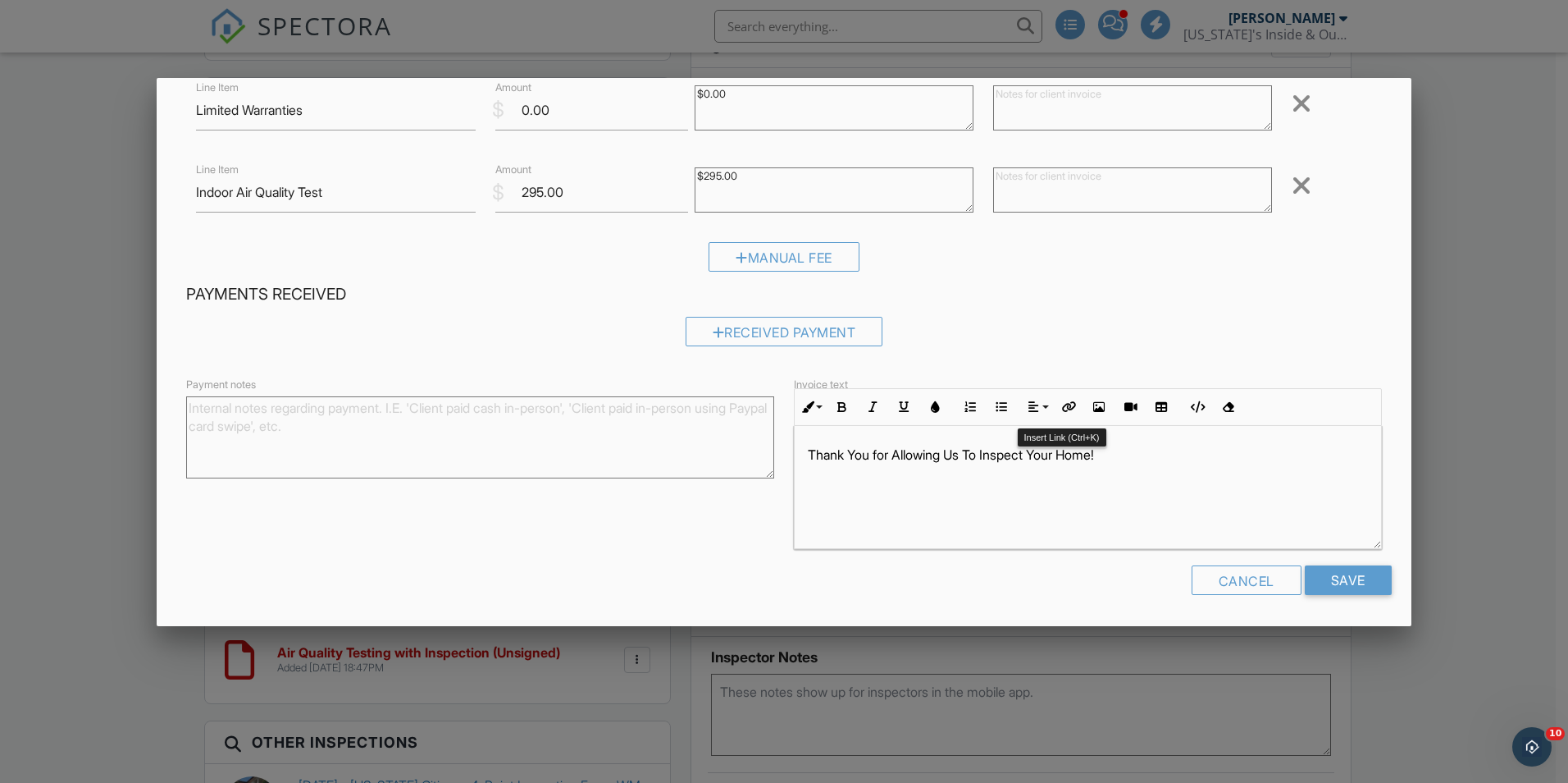
scroll to position [1, 0]
type textarea "$295.00"
click at [1331, 583] on input "Save" at bounding box center [1347, 580] width 87 height 30
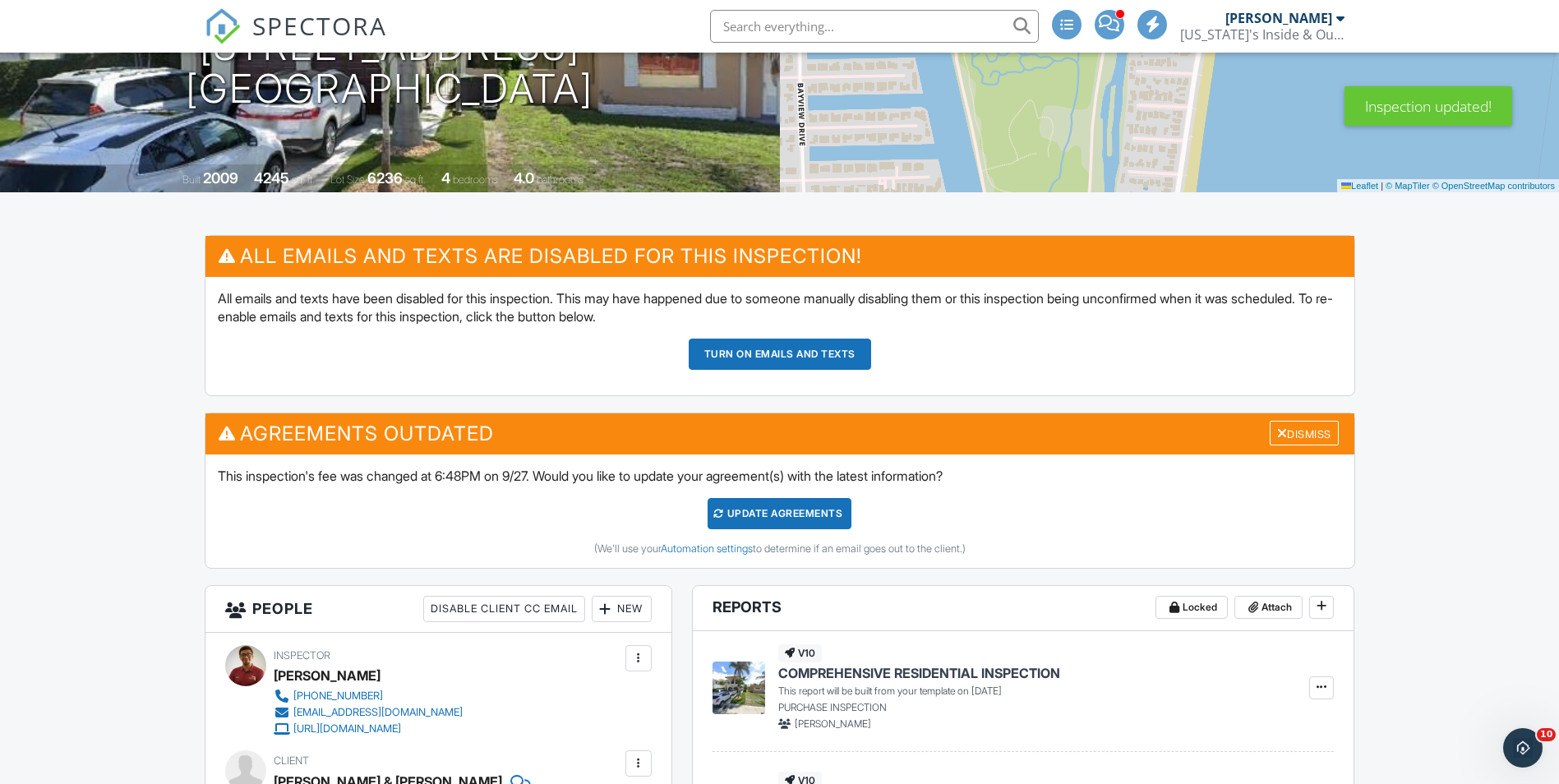
click at [827, 357] on button "Turn on emails and texts" at bounding box center [780, 353] width 183 height 31
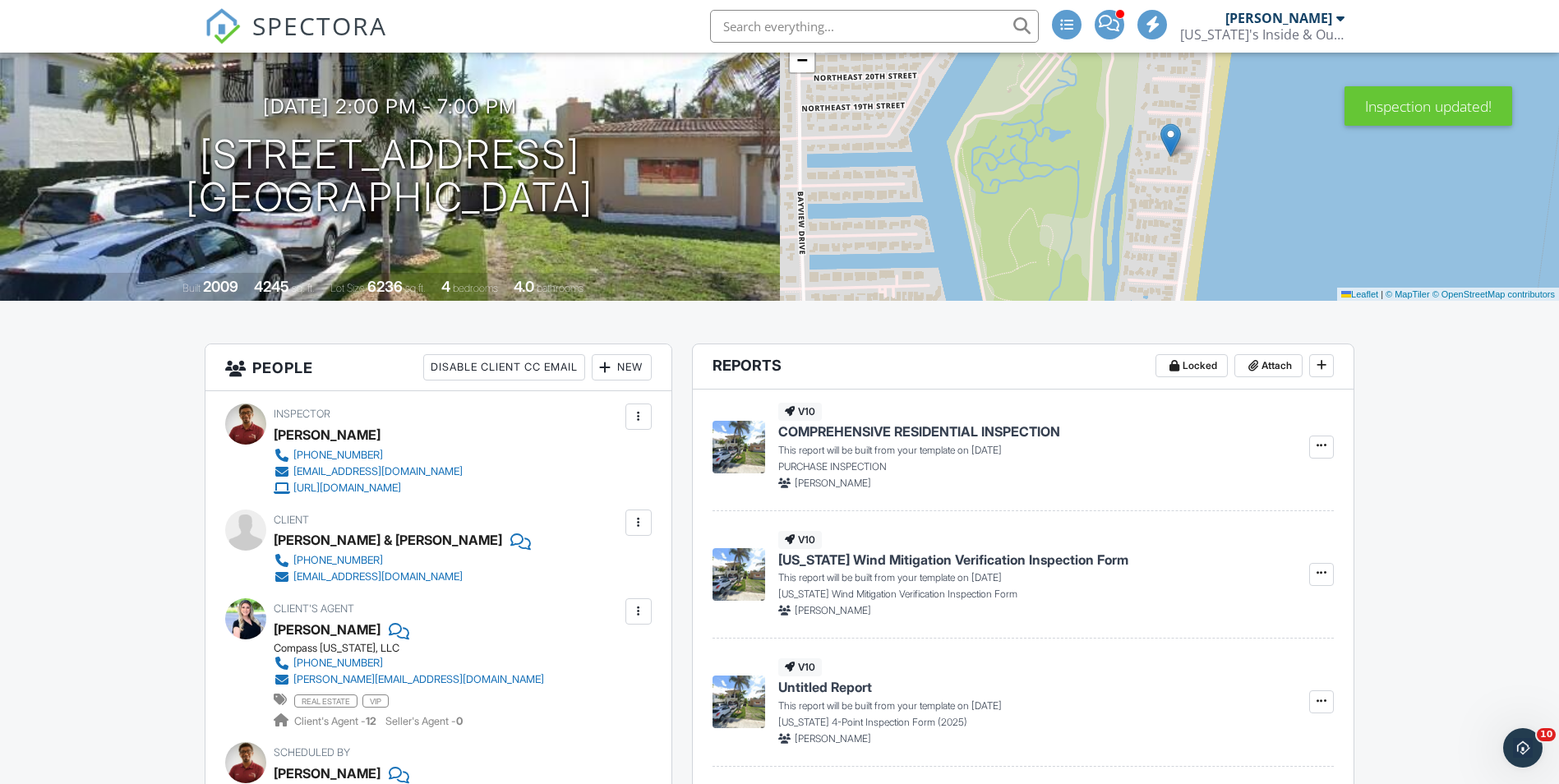
scroll to position [164, 0]
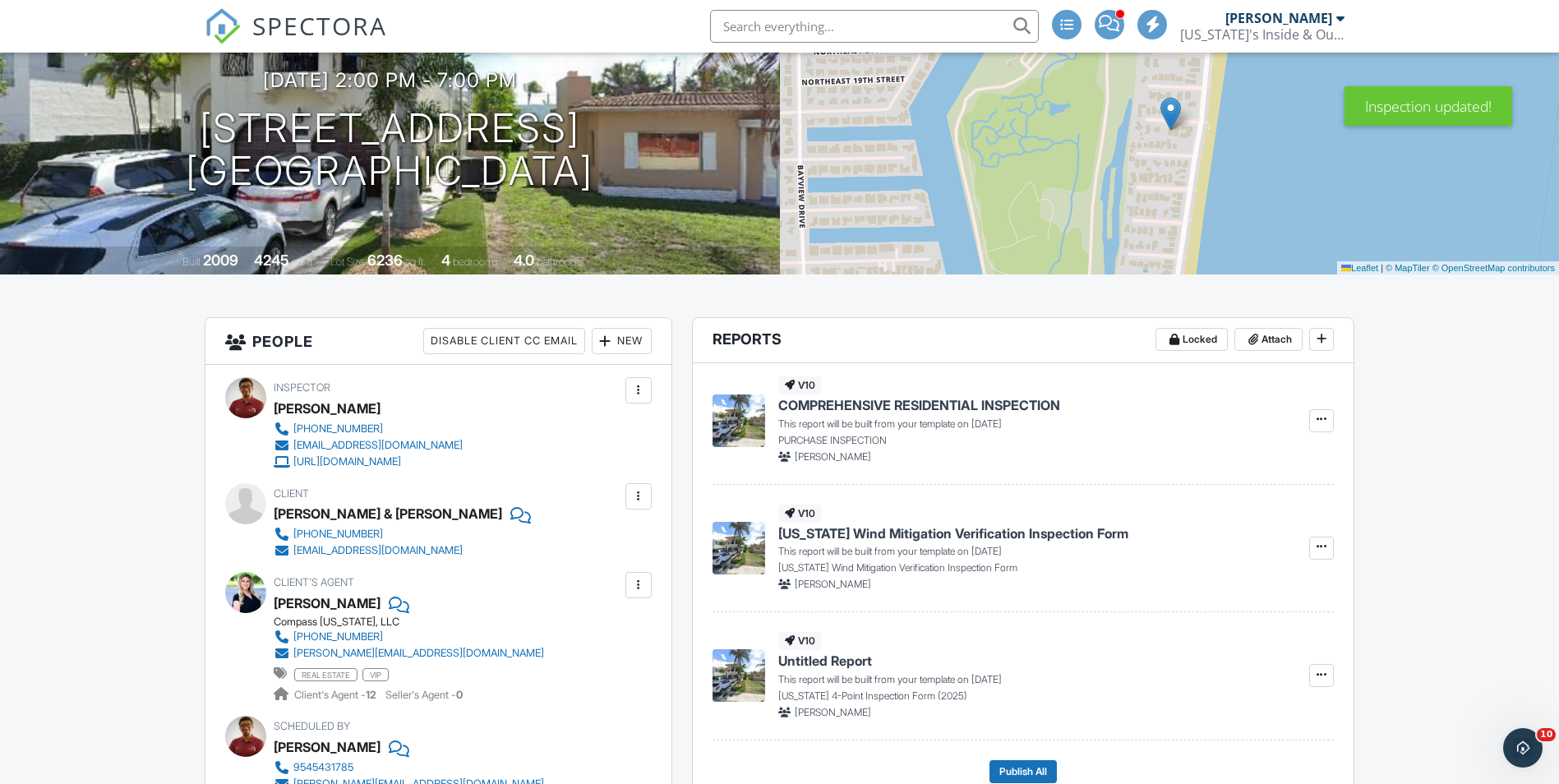
click at [511, 517] on div at bounding box center [519, 513] width 17 height 24
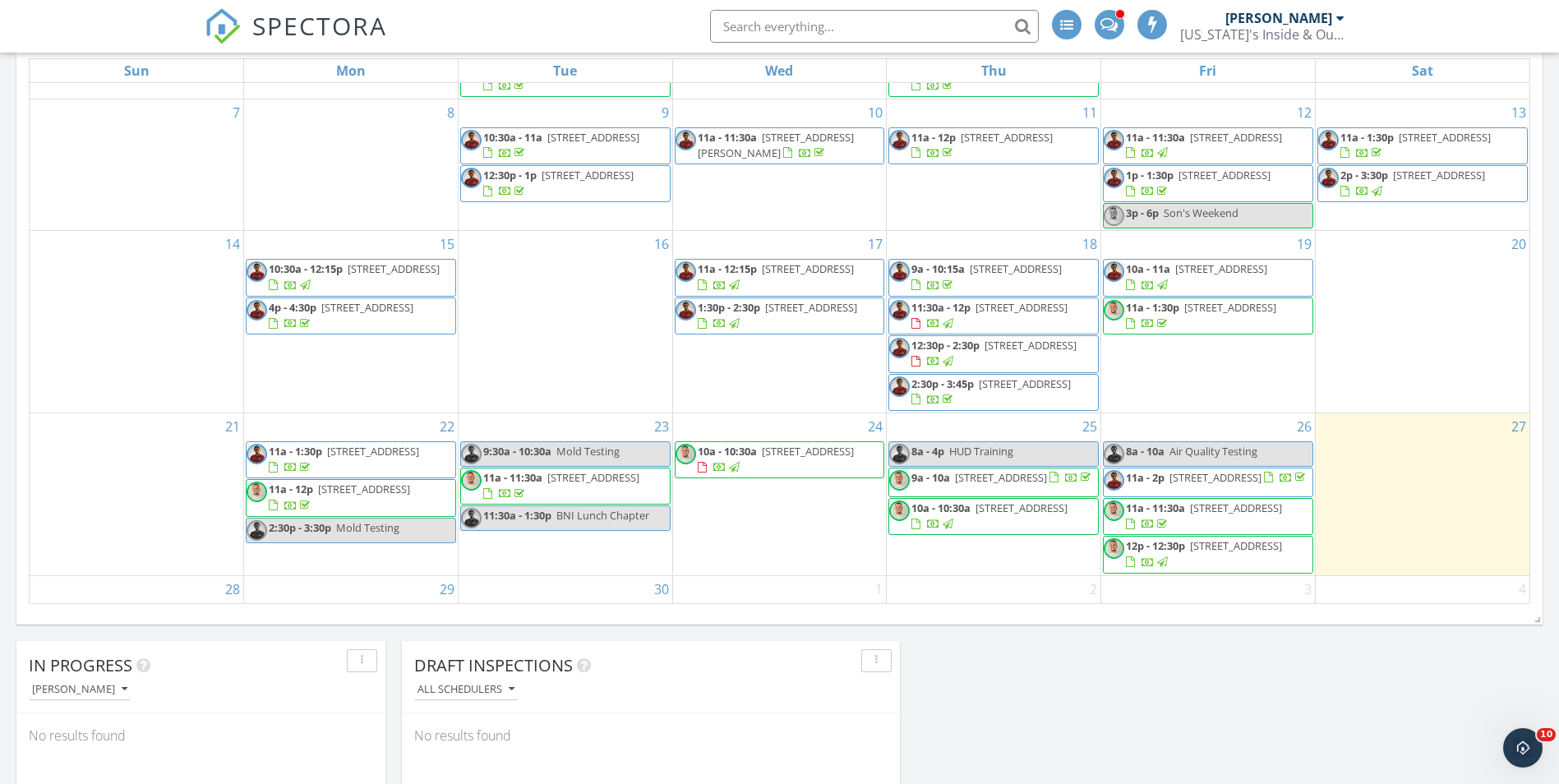
scroll to position [303, 0]
